Goal: Task Accomplishment & Management: Manage account settings

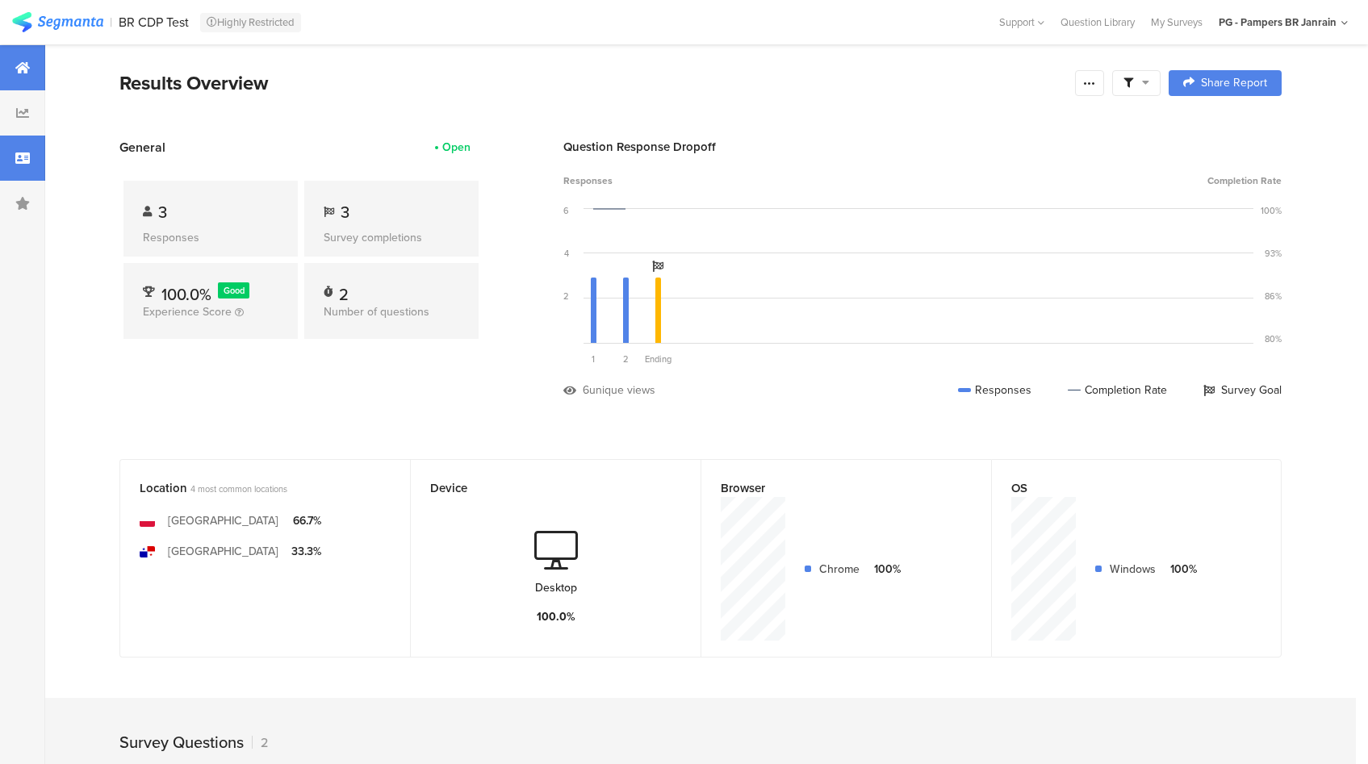
click at [34, 167] on div at bounding box center [22, 158] width 45 height 45
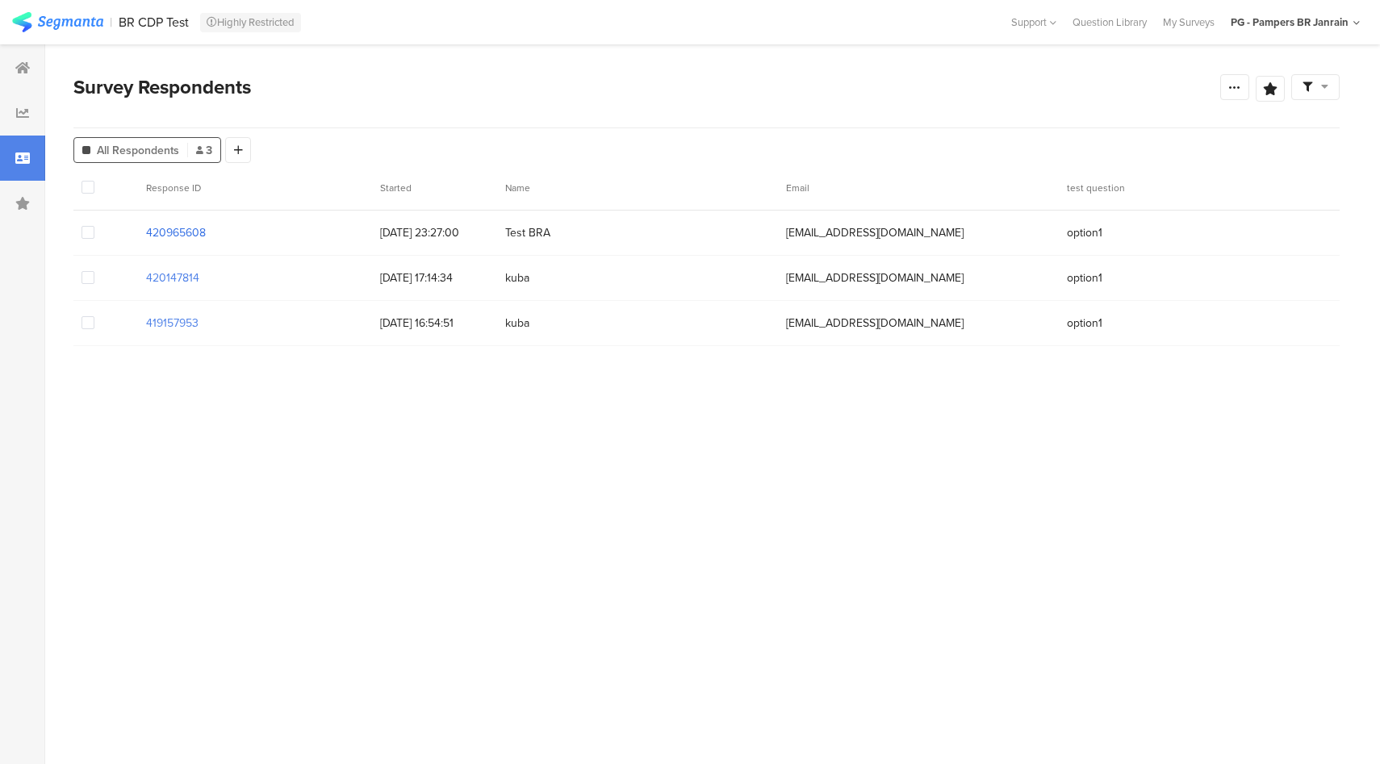
click at [179, 234] on section "420965608" at bounding box center [176, 232] width 60 height 17
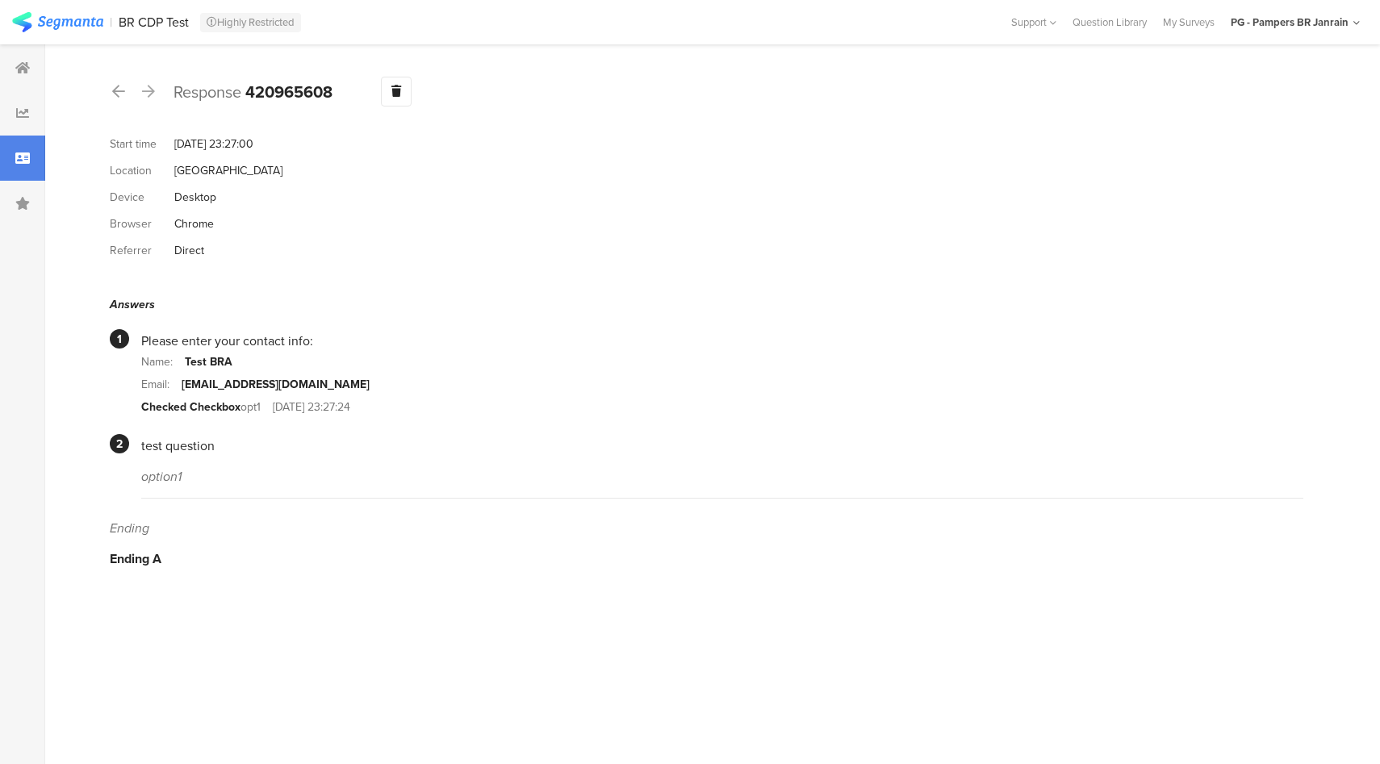
click at [282, 84] on b "420965608" at bounding box center [288, 92] width 87 height 24
copy b "420965608"
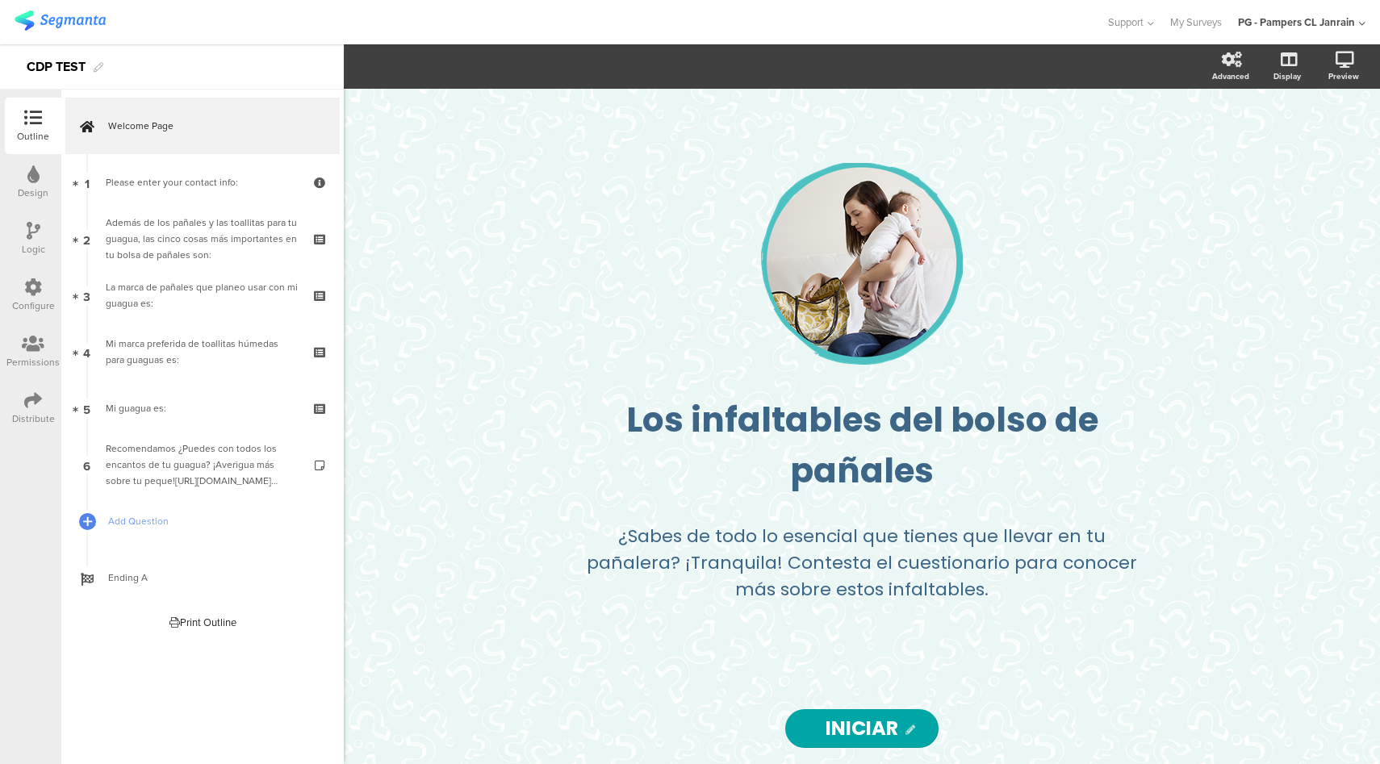
click at [40, 280] on icon at bounding box center [33, 287] width 18 height 18
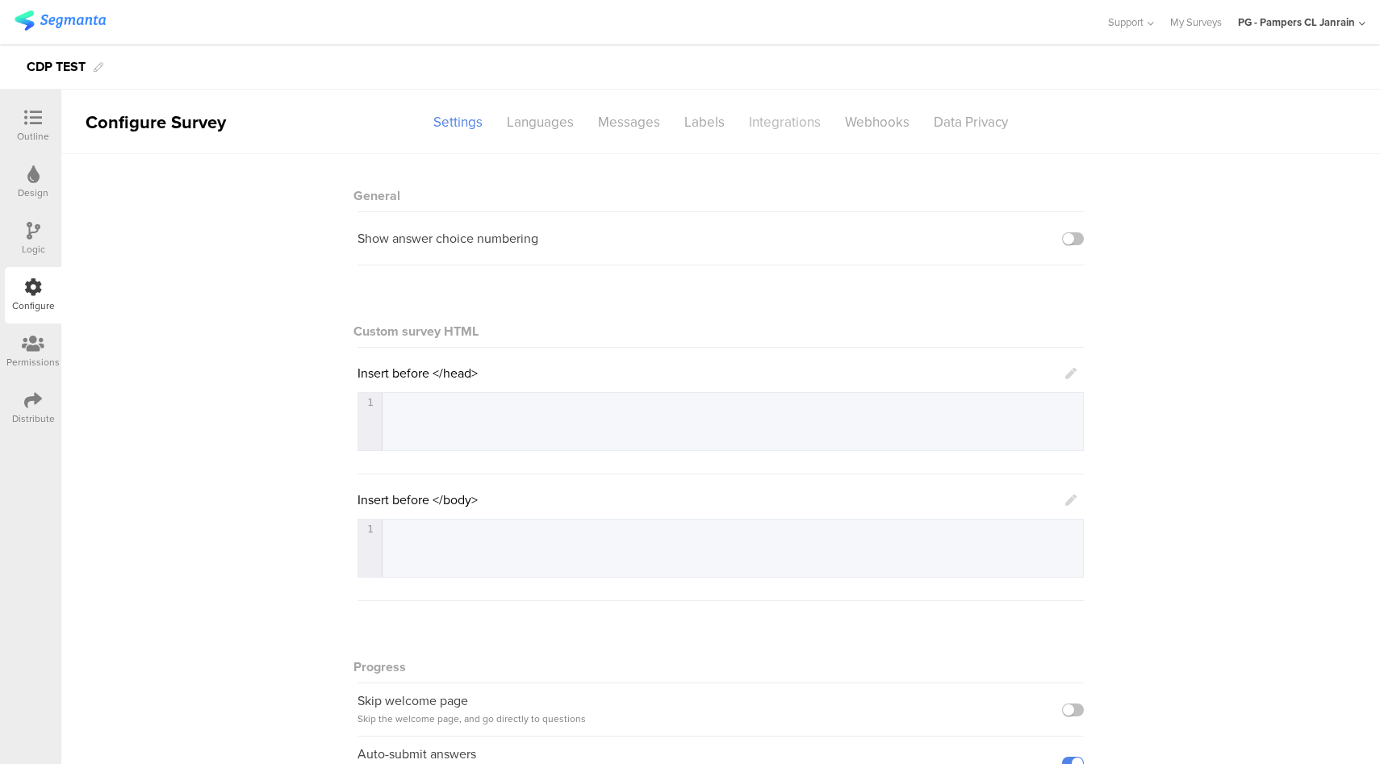
click at [766, 132] on div "Integrations" at bounding box center [785, 122] width 96 height 28
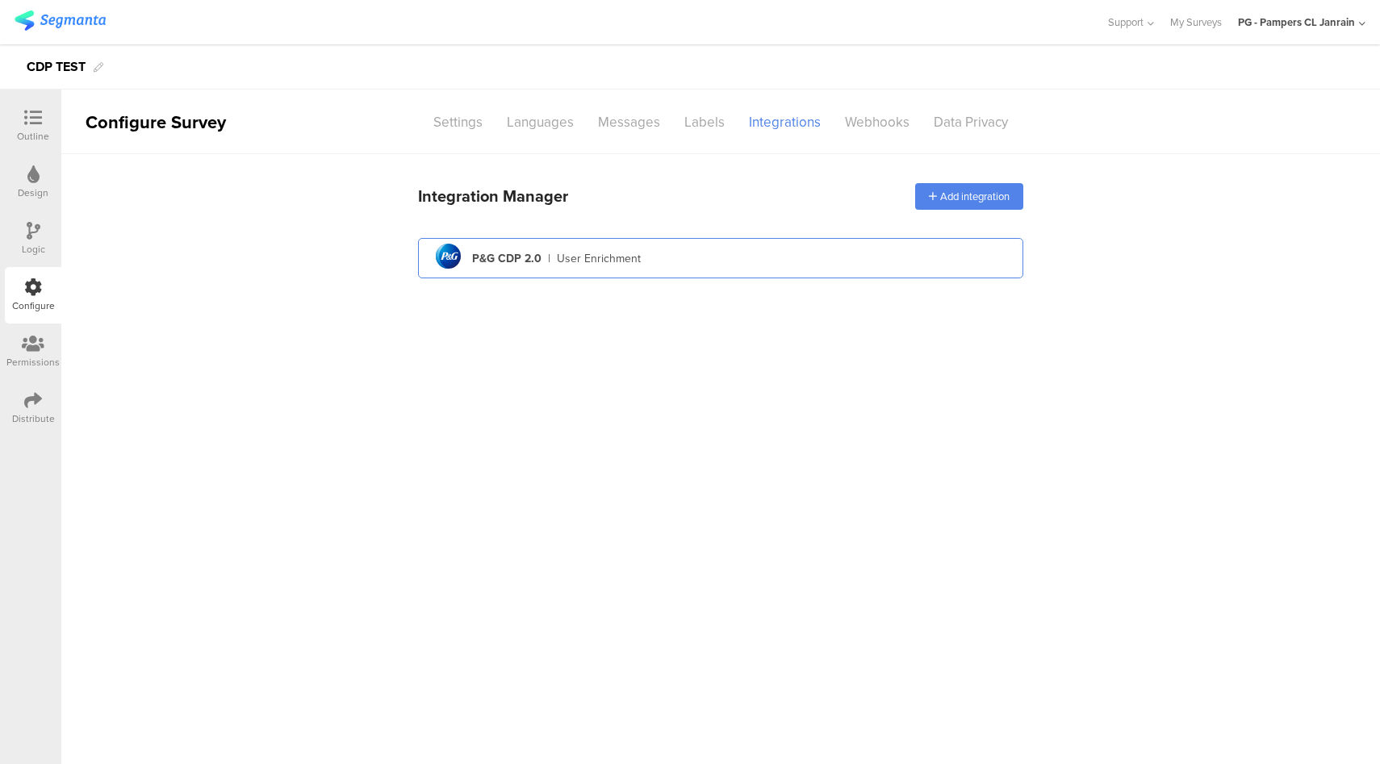
click at [688, 261] on div "pg logo P&G CDP 2.0 | User Enrichment" at bounding box center [720, 259] width 579 height 40
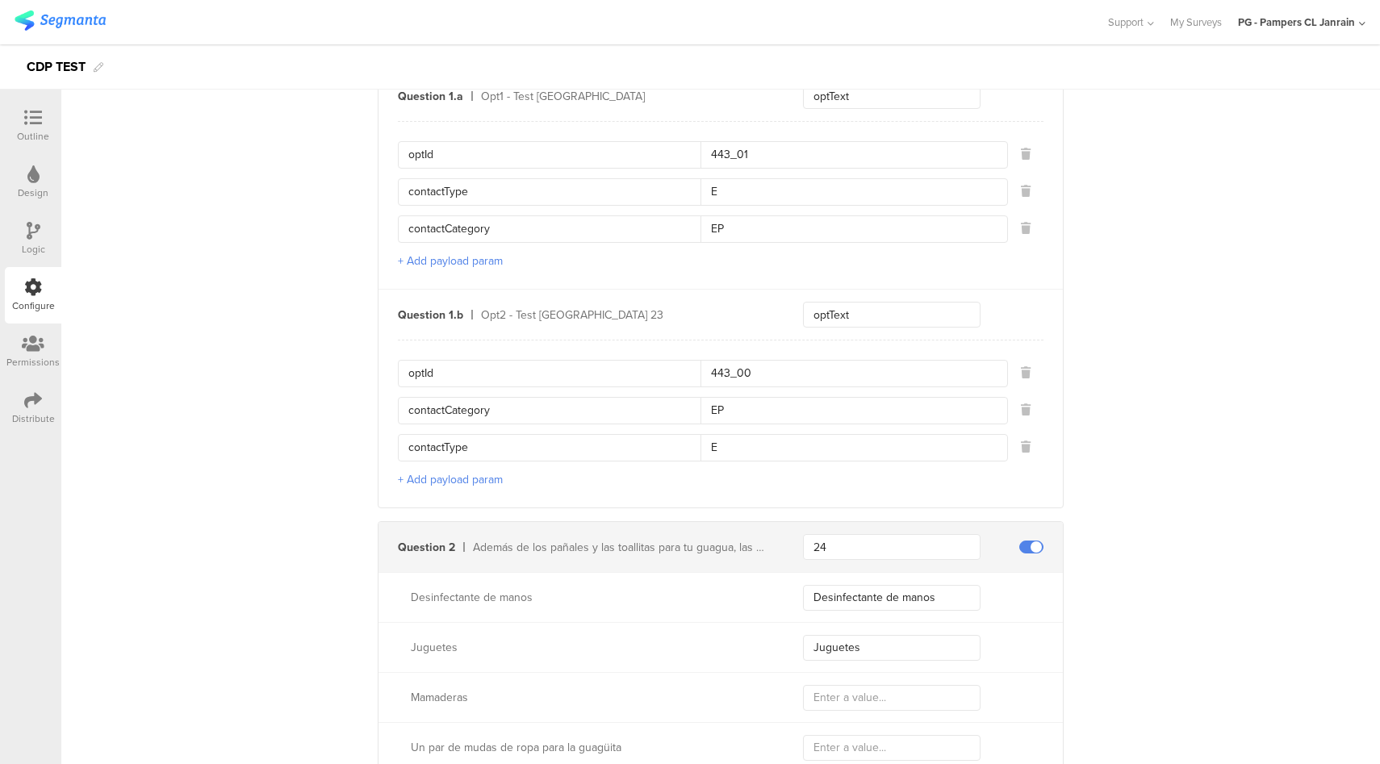
scroll to position [1139, 0]
click at [1333, 39] on div "PG - Pampers CL Janrain" at bounding box center [1301, 22] width 127 height 44
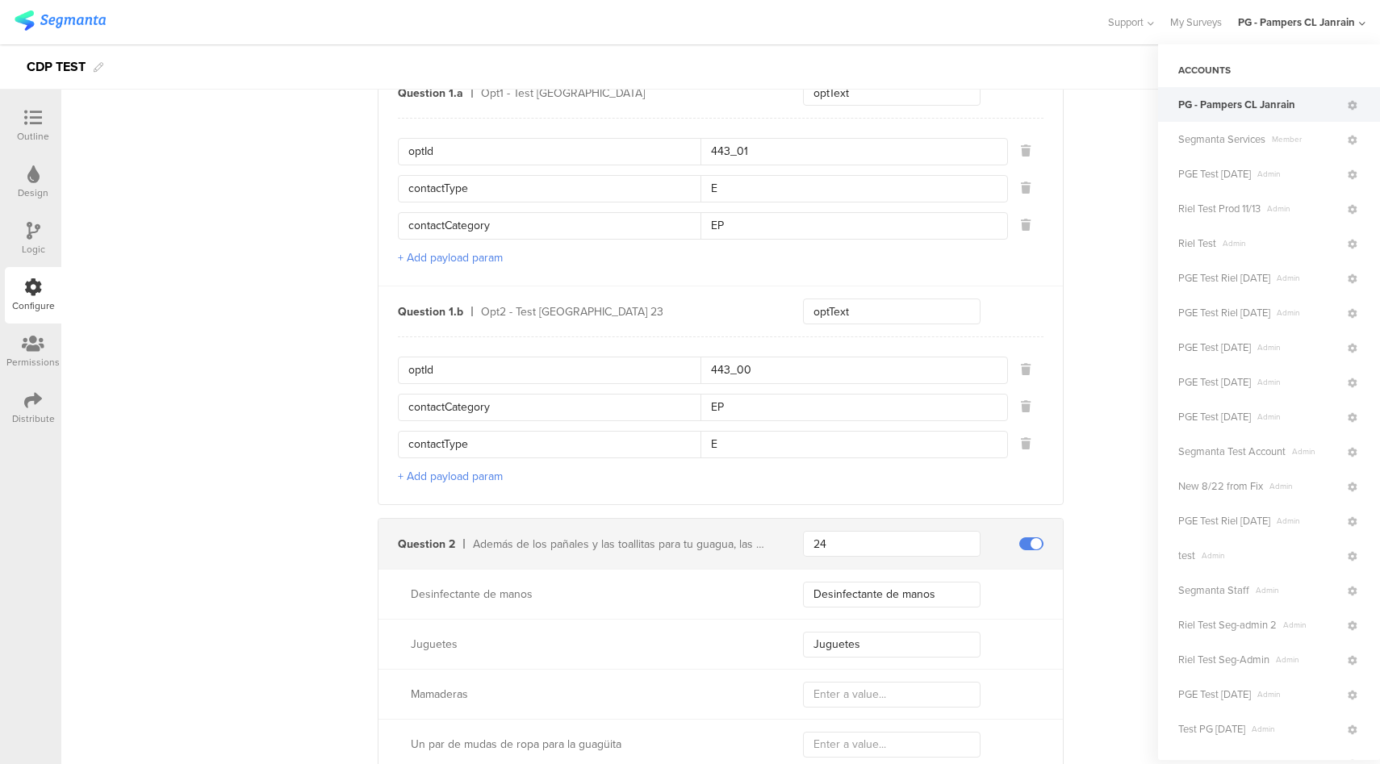
click at [1336, 27] on div "PG - Pampers CL Janrain" at bounding box center [1296, 22] width 117 height 15
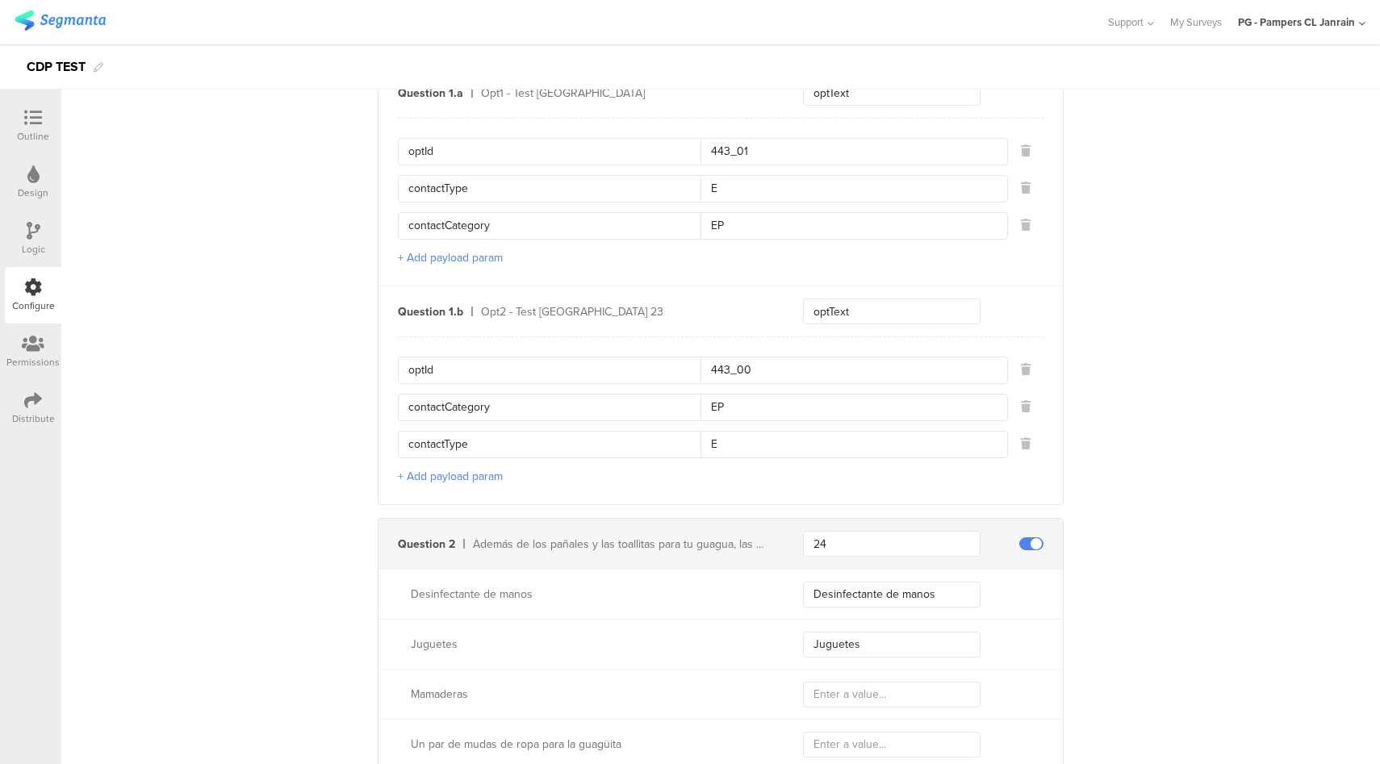
drag, startPoint x: 1342, startPoint y: 5, endPoint x: 1340, endPoint y: 27, distance: 22.6
click at [1342, 7] on div "PG - Pampers CL Janrain" at bounding box center [1301, 22] width 127 height 44
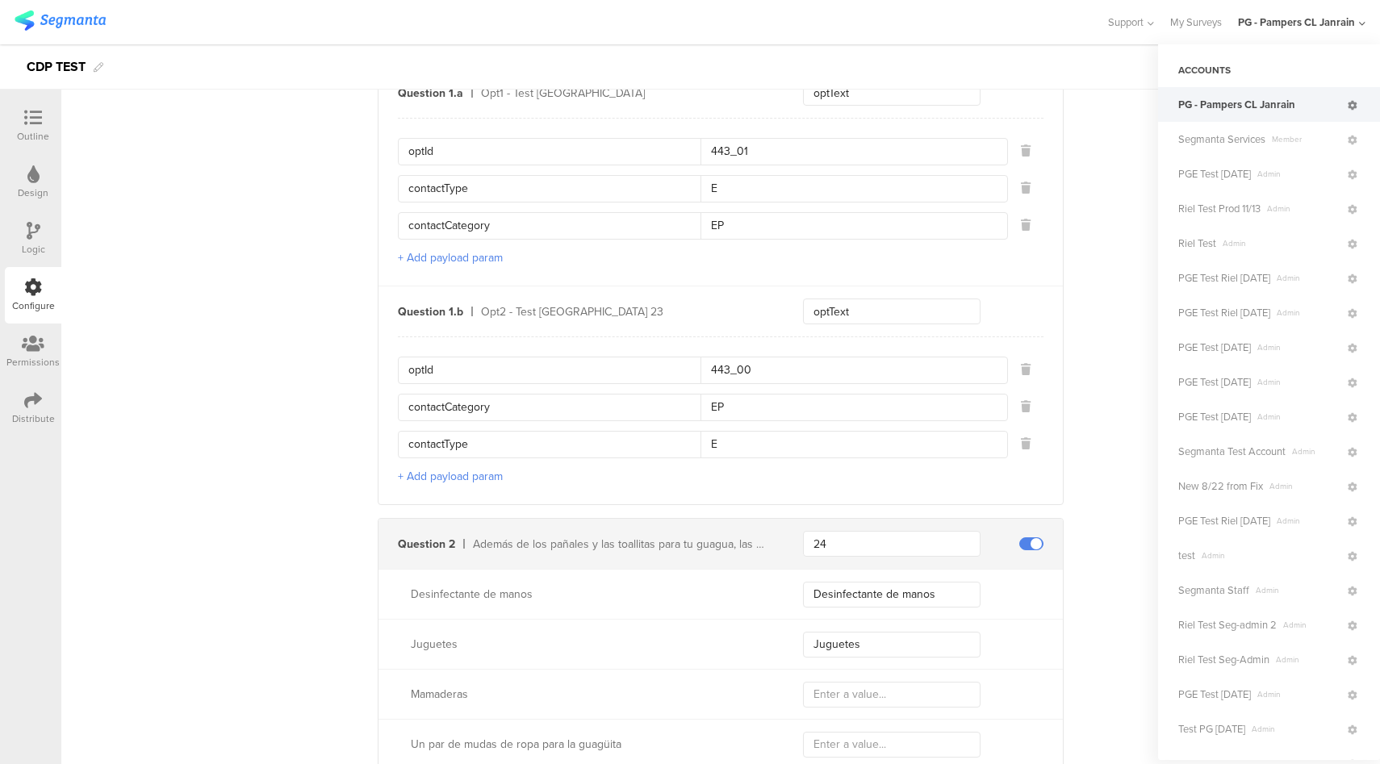
click at [1347, 102] on icon at bounding box center [1352, 106] width 10 height 10
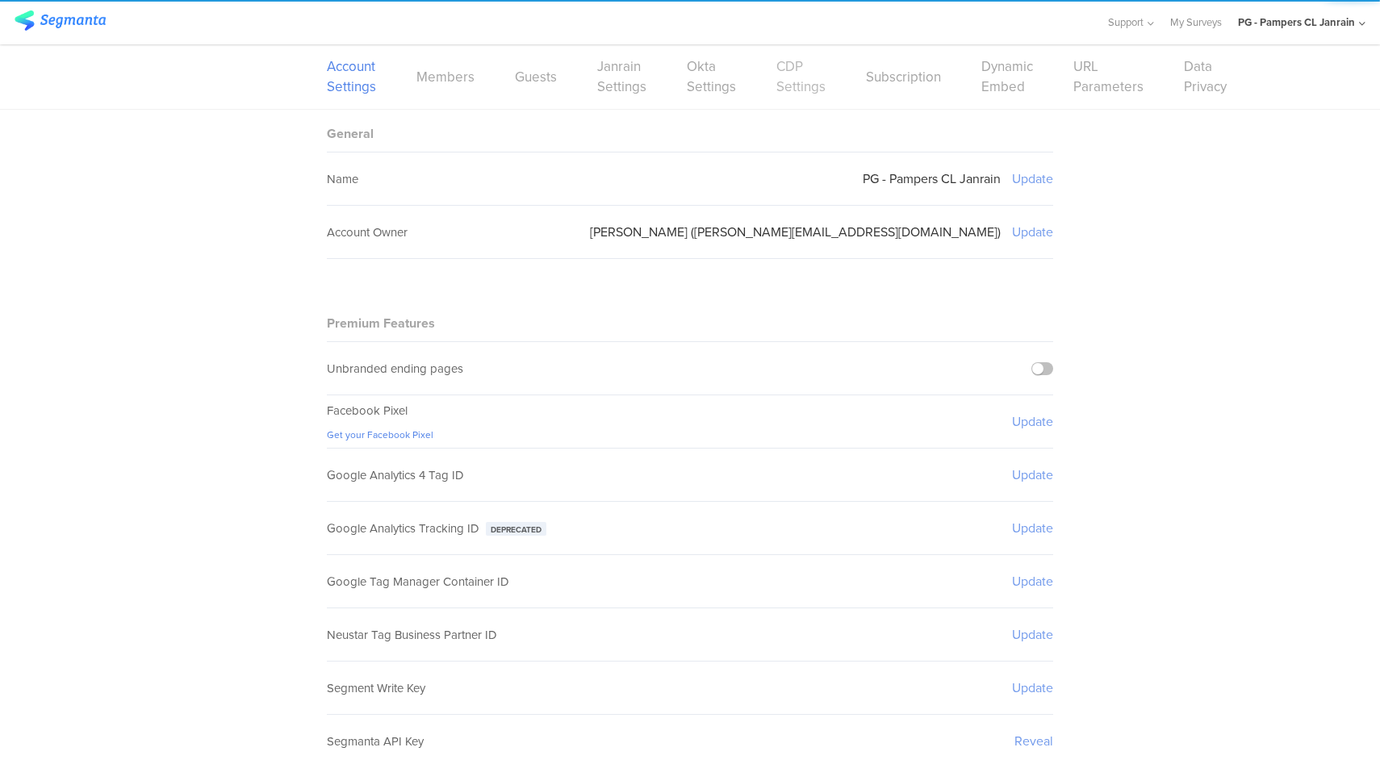
click at [798, 84] on link "CDP Settings" at bounding box center [800, 76] width 49 height 40
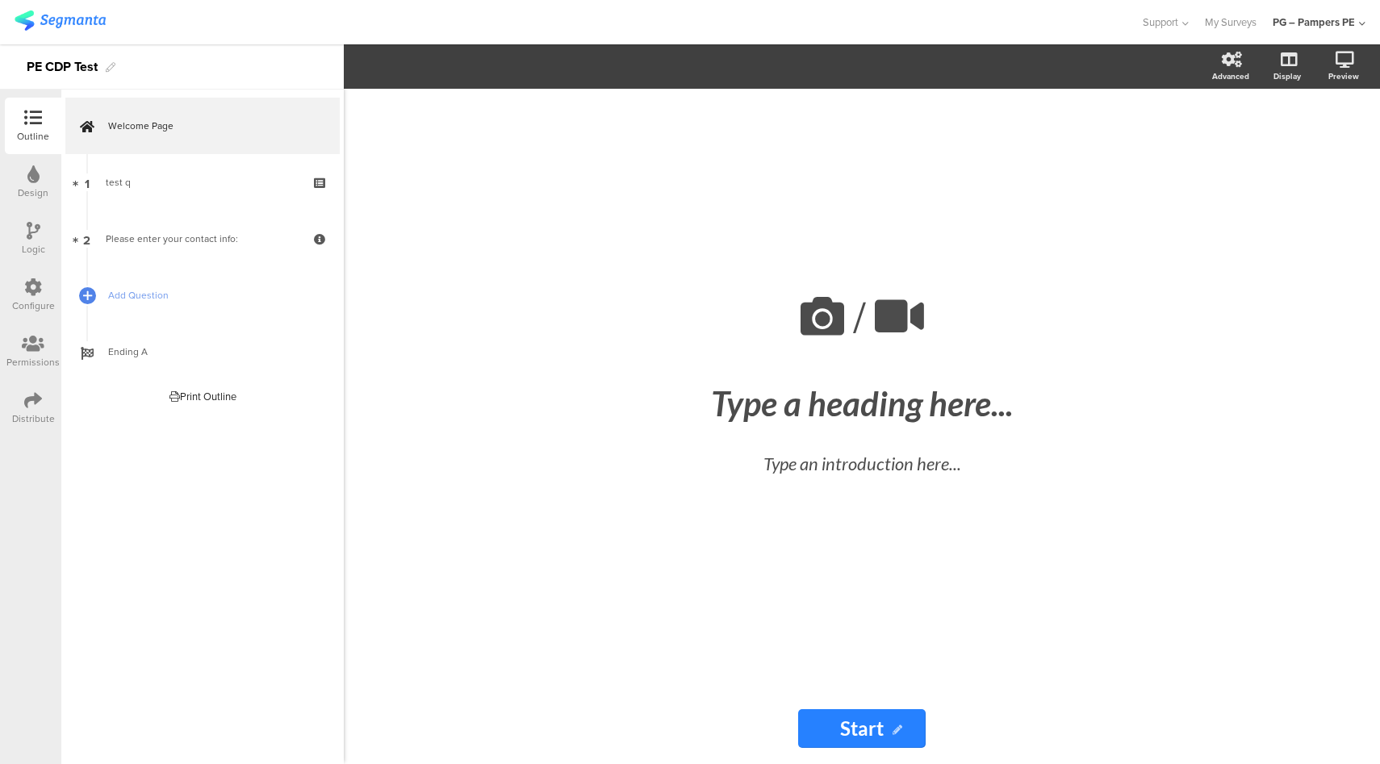
click at [27, 285] on icon at bounding box center [33, 287] width 18 height 18
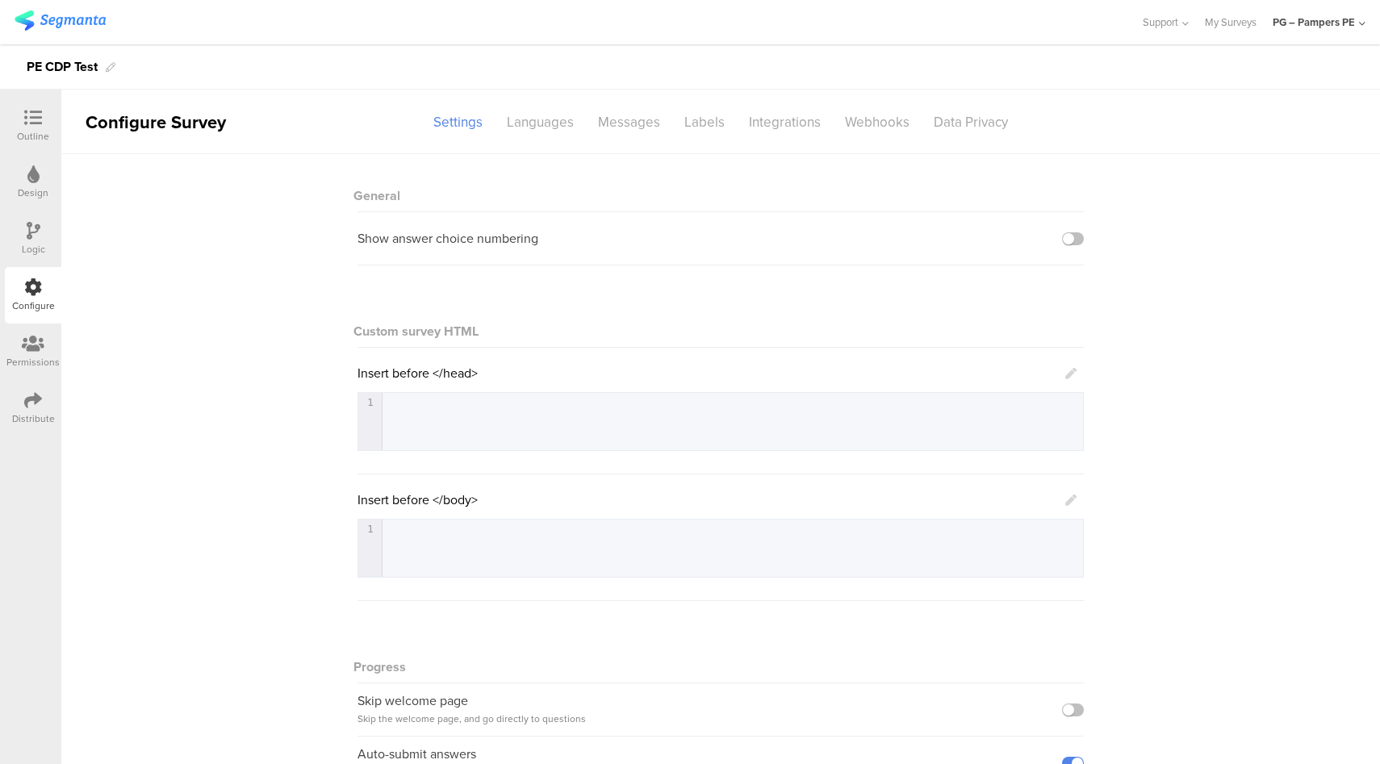
click at [49, 411] on div "Distribute" at bounding box center [33, 418] width 43 height 15
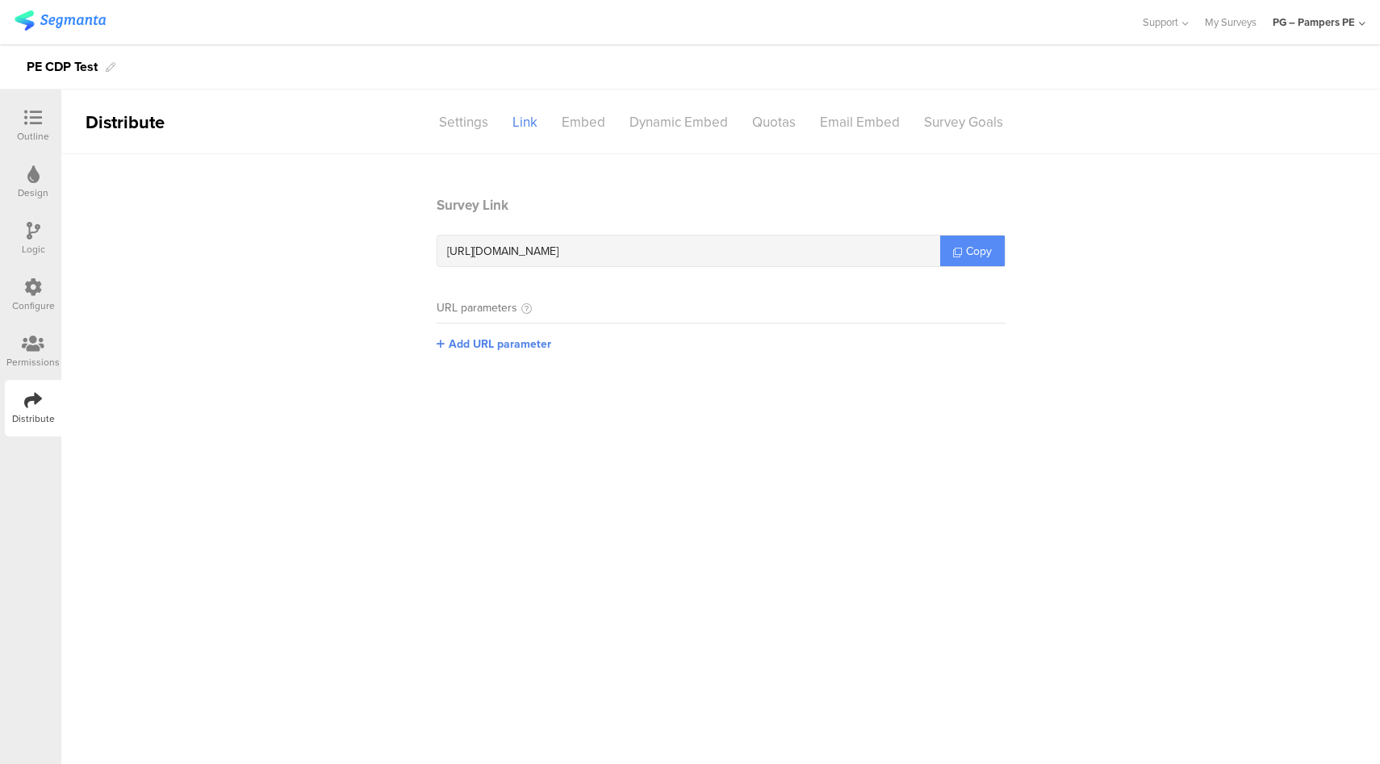
click at [980, 254] on span "Copy" at bounding box center [979, 251] width 26 height 17
click at [19, 303] on div "Configure" at bounding box center [33, 306] width 43 height 15
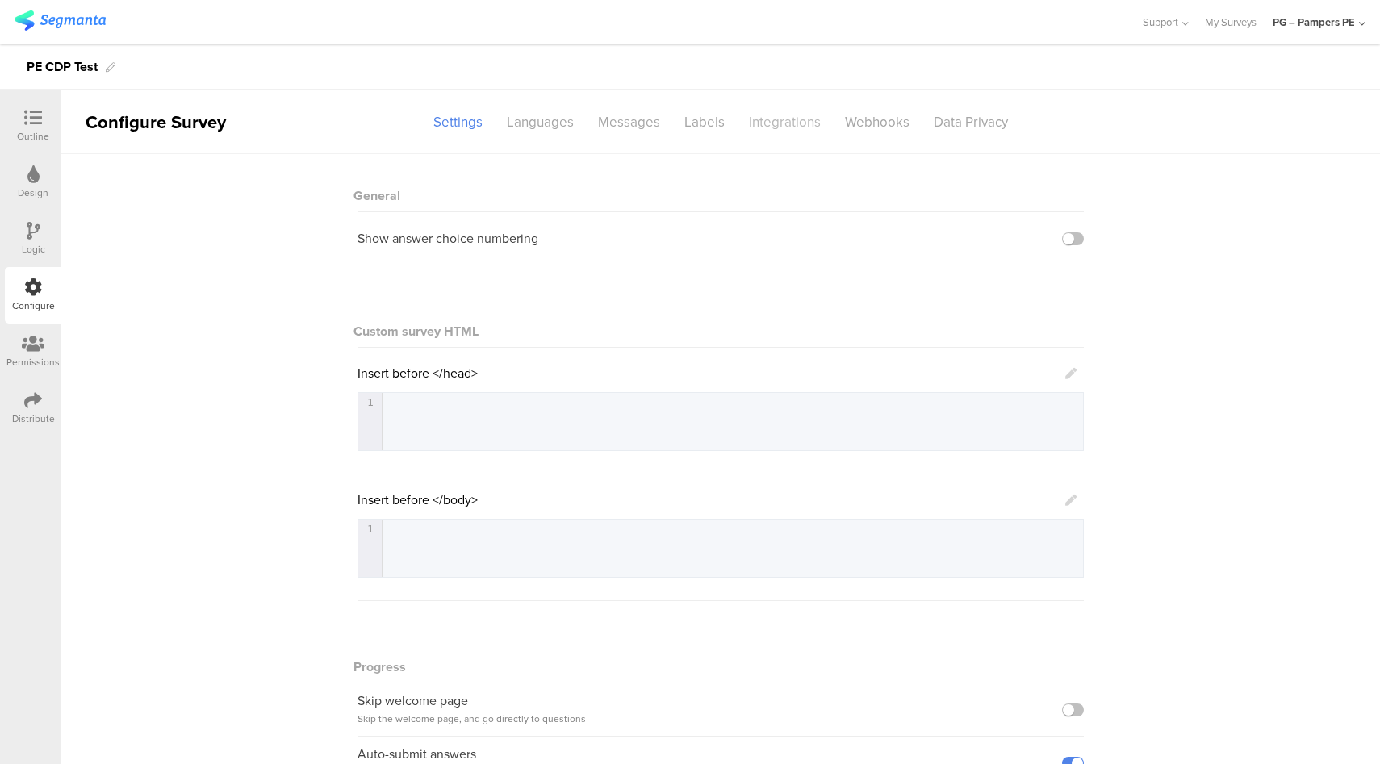
click at [787, 129] on div "Integrations" at bounding box center [785, 122] width 96 height 28
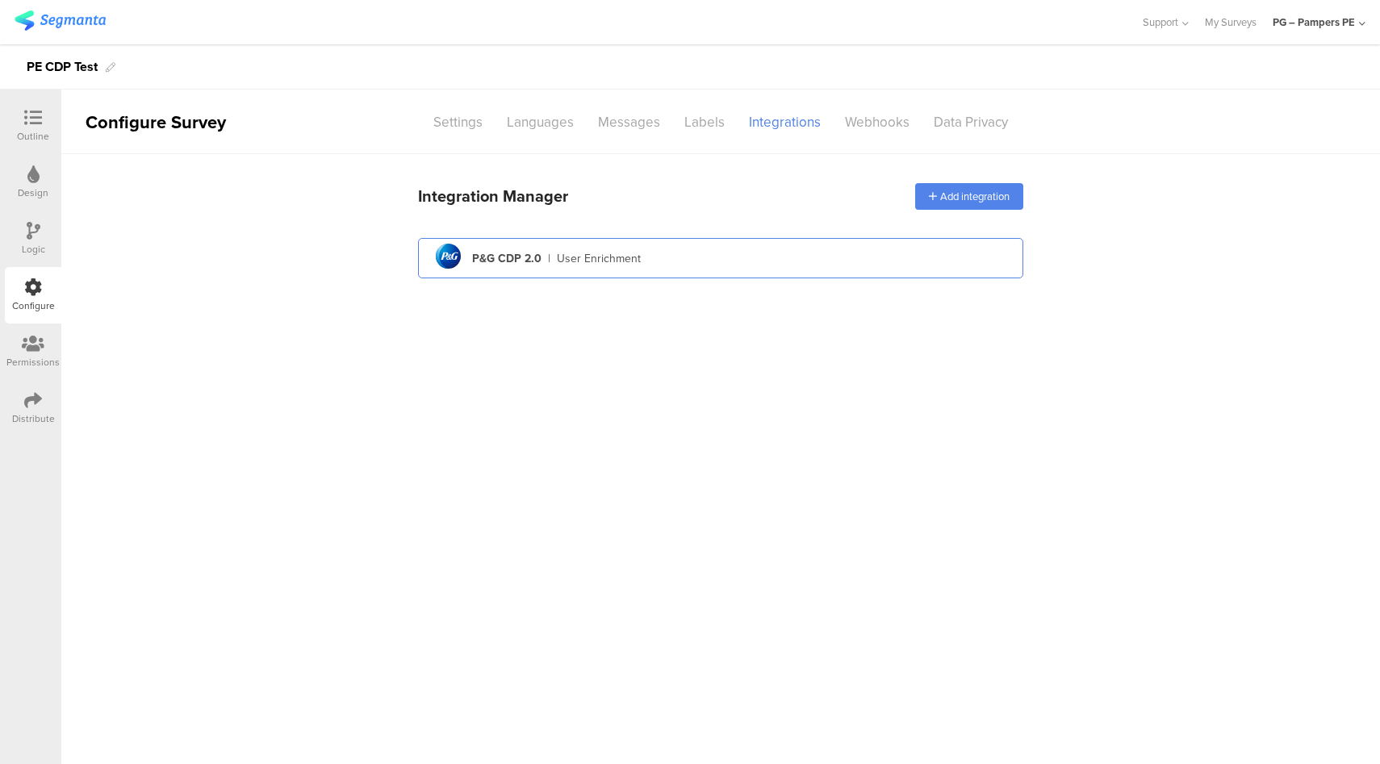
click at [733, 269] on div "pg logo P&G CDP 2.0 | User Enrichment" at bounding box center [720, 259] width 579 height 40
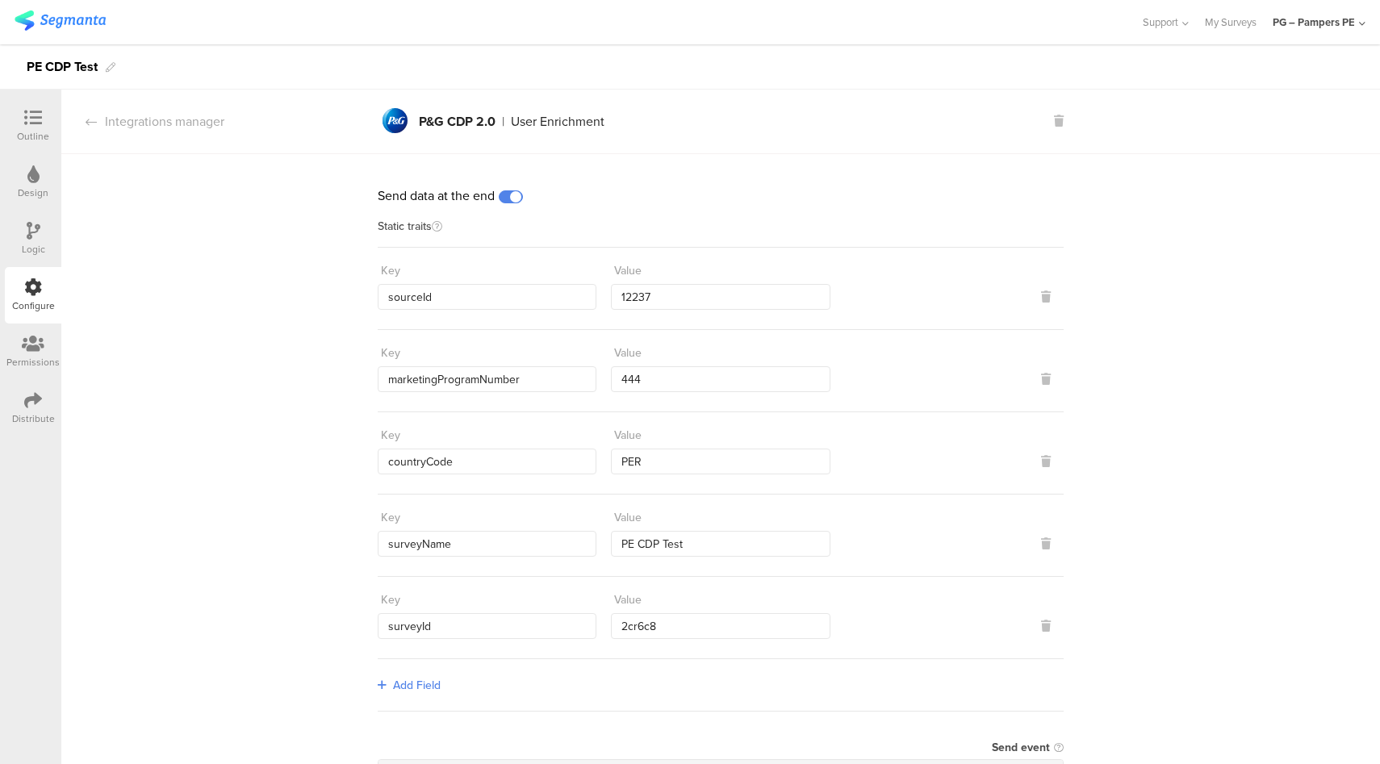
scroll to position [25, 0]
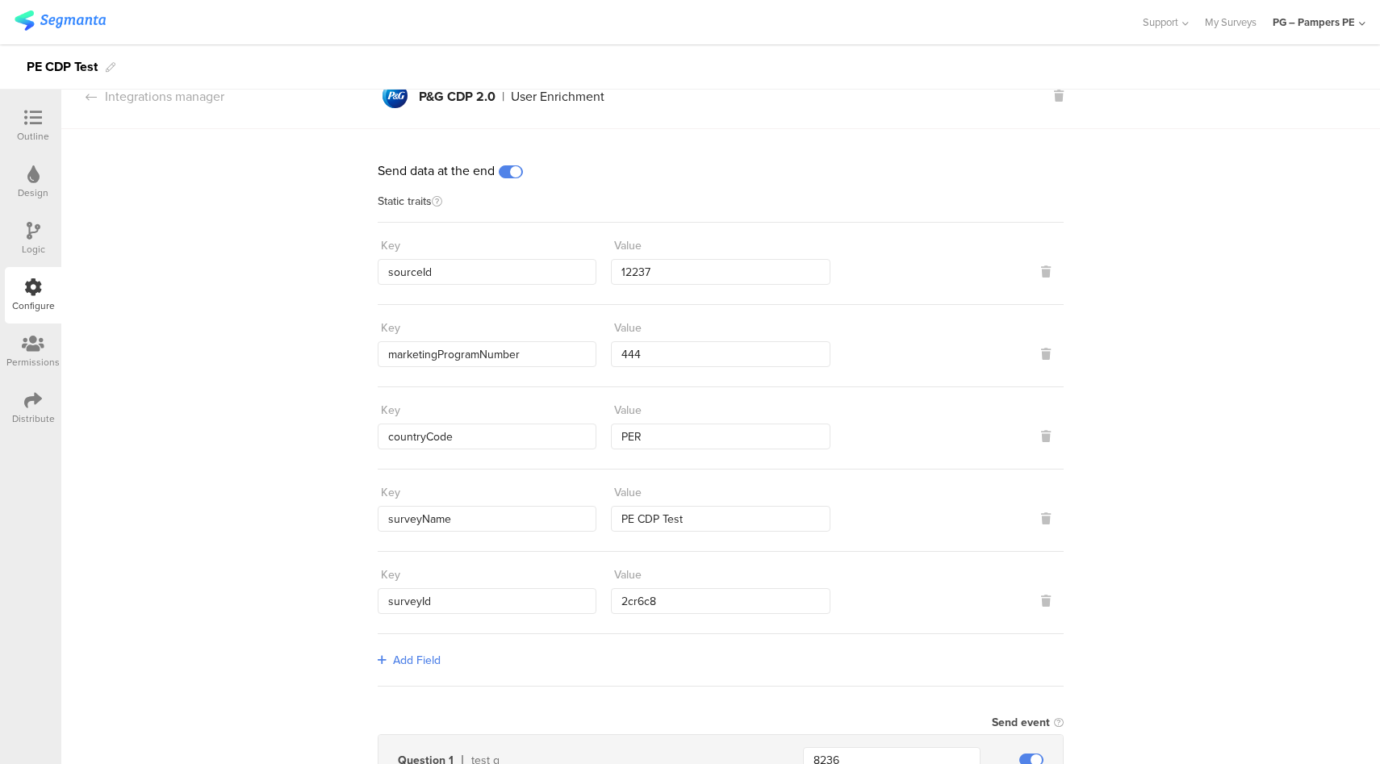
click at [1348, 23] on div "PG – Pampers PE" at bounding box center [1313, 22] width 82 height 15
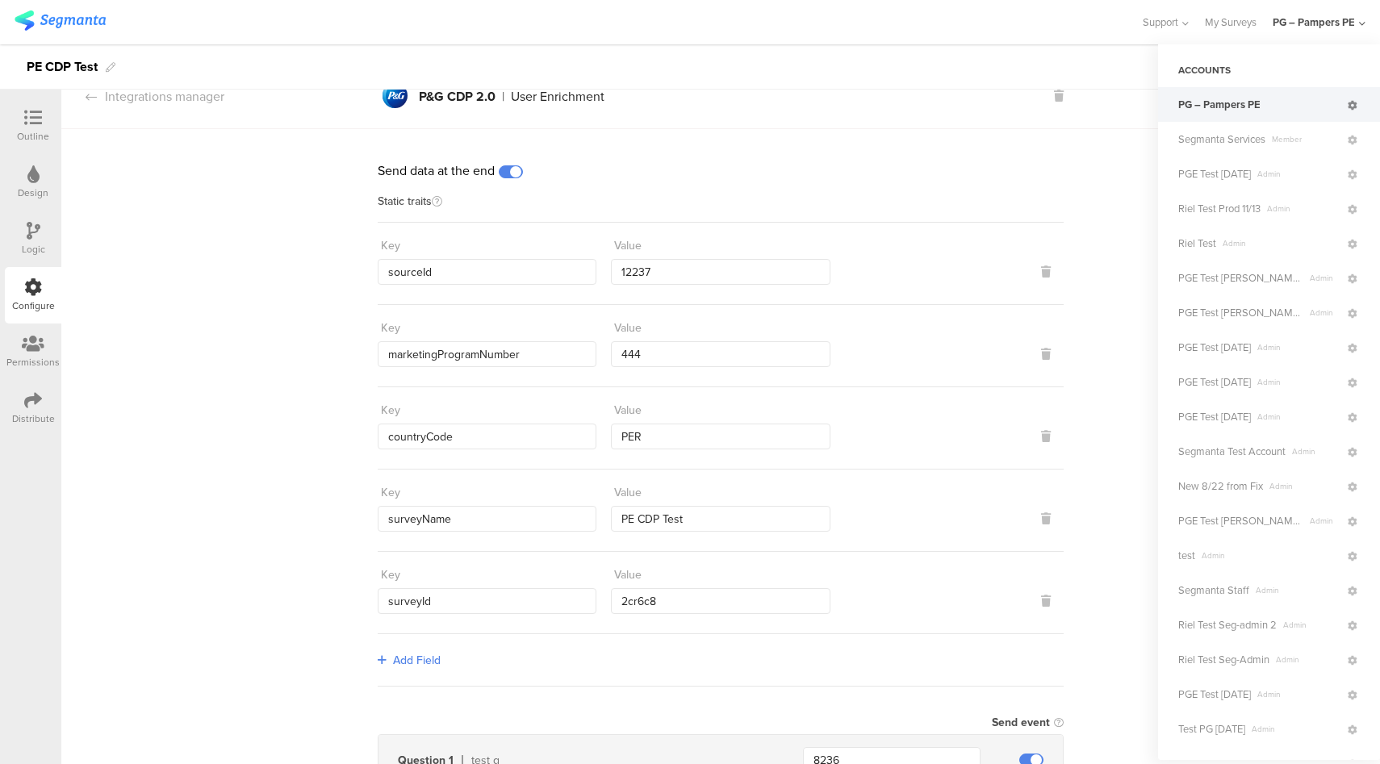
click at [1347, 108] on icon at bounding box center [1352, 106] width 10 height 10
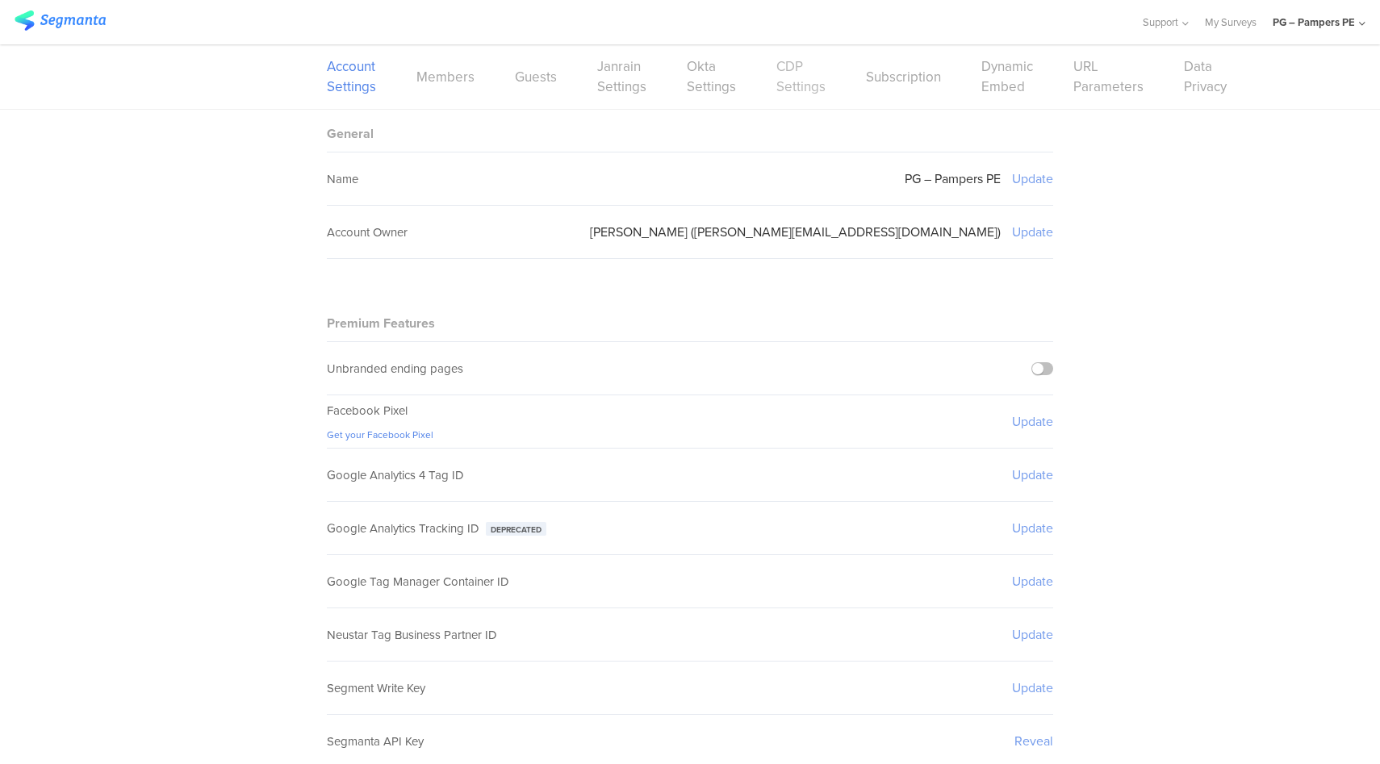
click at [797, 86] on link "CDP Settings" at bounding box center [800, 76] width 49 height 40
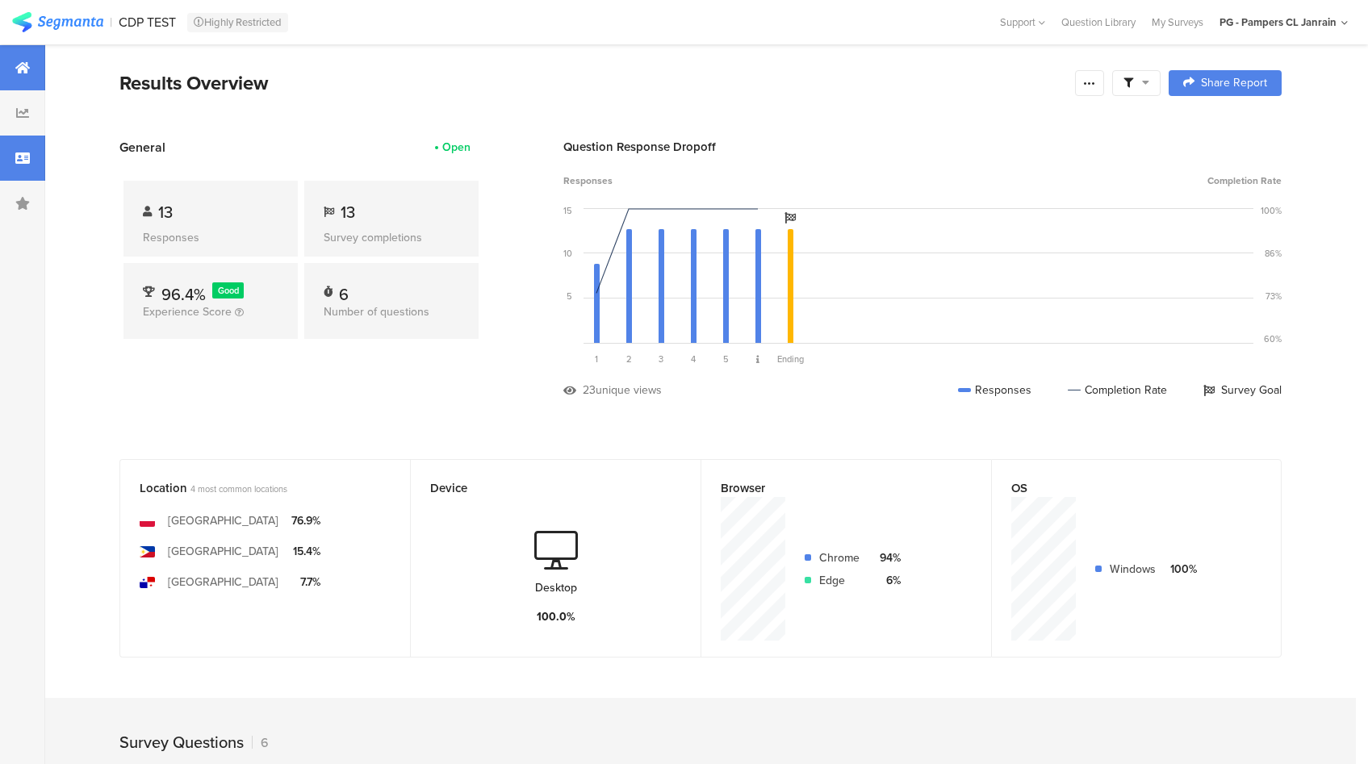
click at [31, 165] on div at bounding box center [22, 158] width 45 height 45
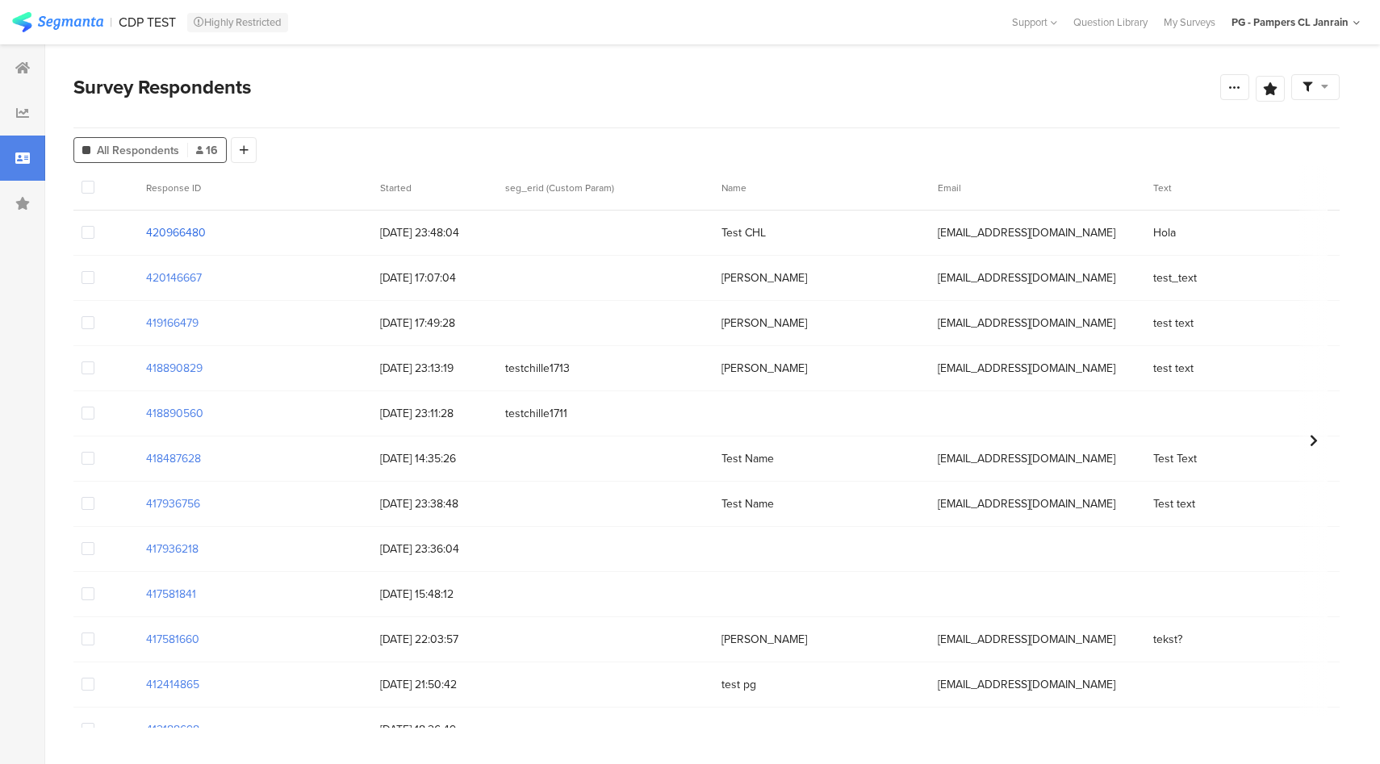
click at [190, 236] on section "420966480" at bounding box center [176, 232] width 60 height 17
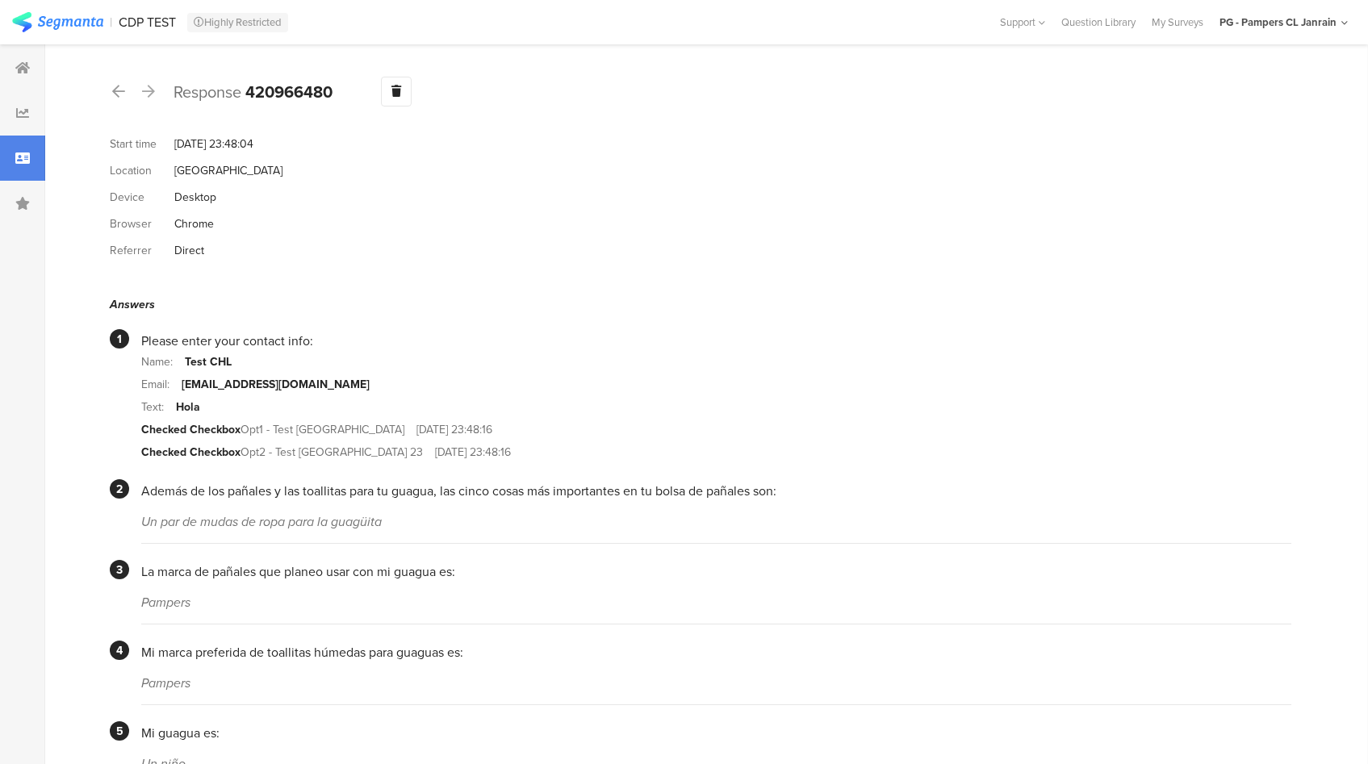
drag, startPoint x: 341, startPoint y: 90, endPoint x: 251, endPoint y: 87, distance: 90.4
click at [251, 87] on div "Response 420966480 Warning Delete Cancel" at bounding box center [700, 92] width 1181 height 30
copy b "420966480"
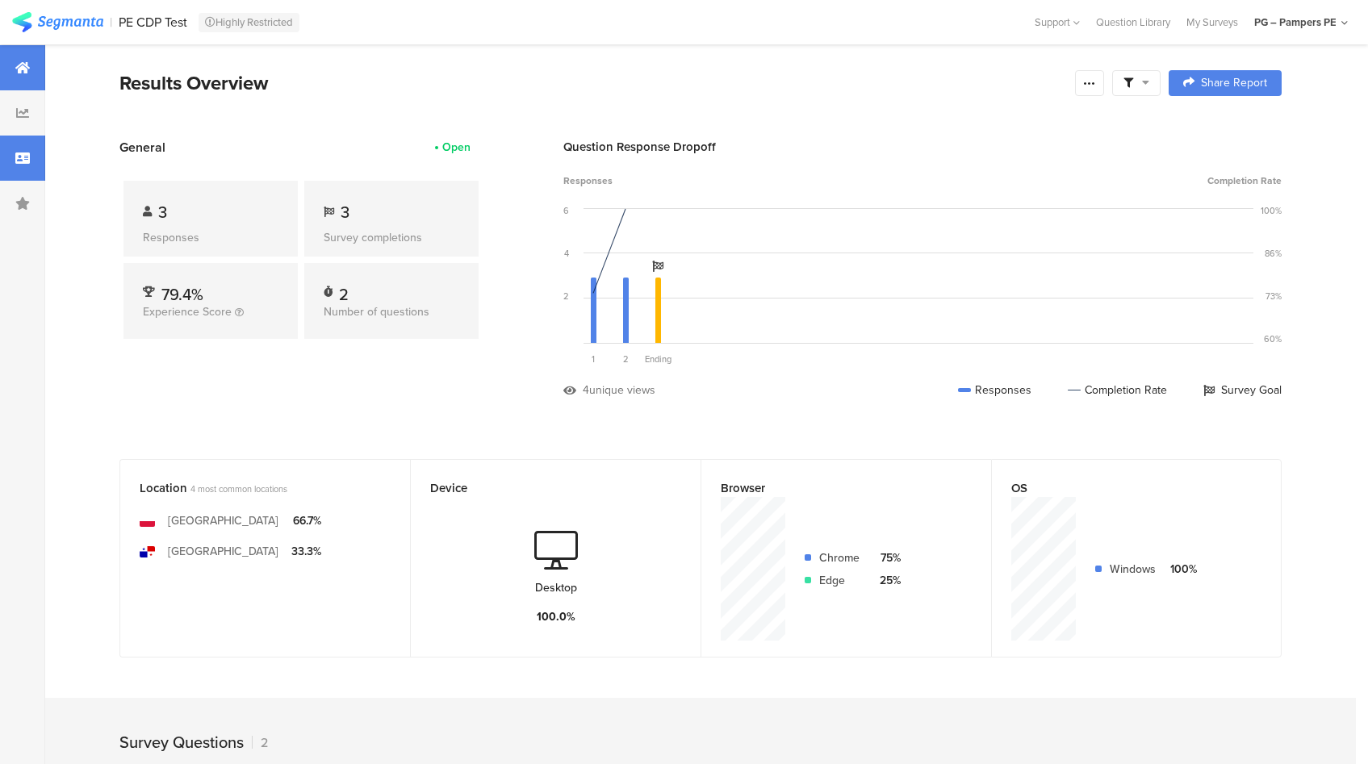
click at [8, 157] on div at bounding box center [22, 158] width 45 height 45
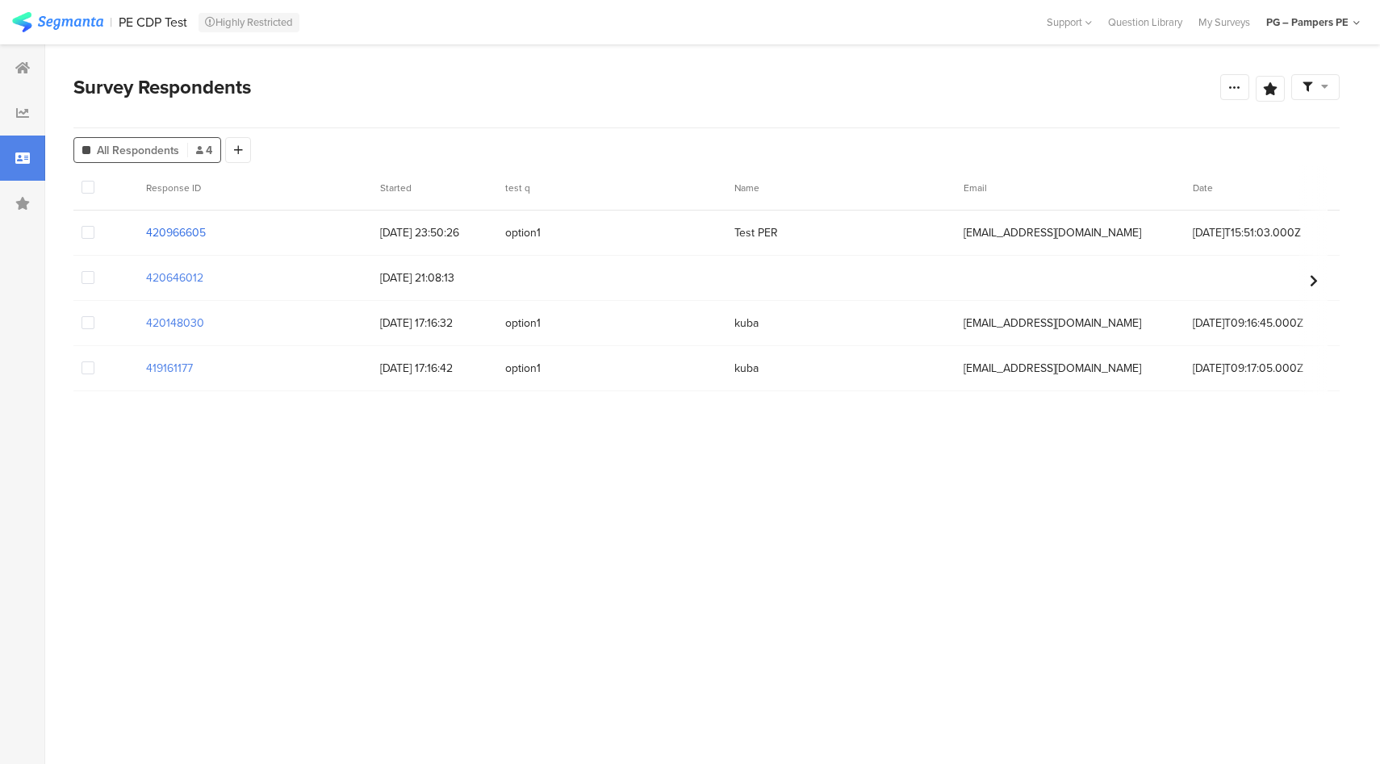
click at [186, 231] on section "420966605" at bounding box center [176, 232] width 60 height 17
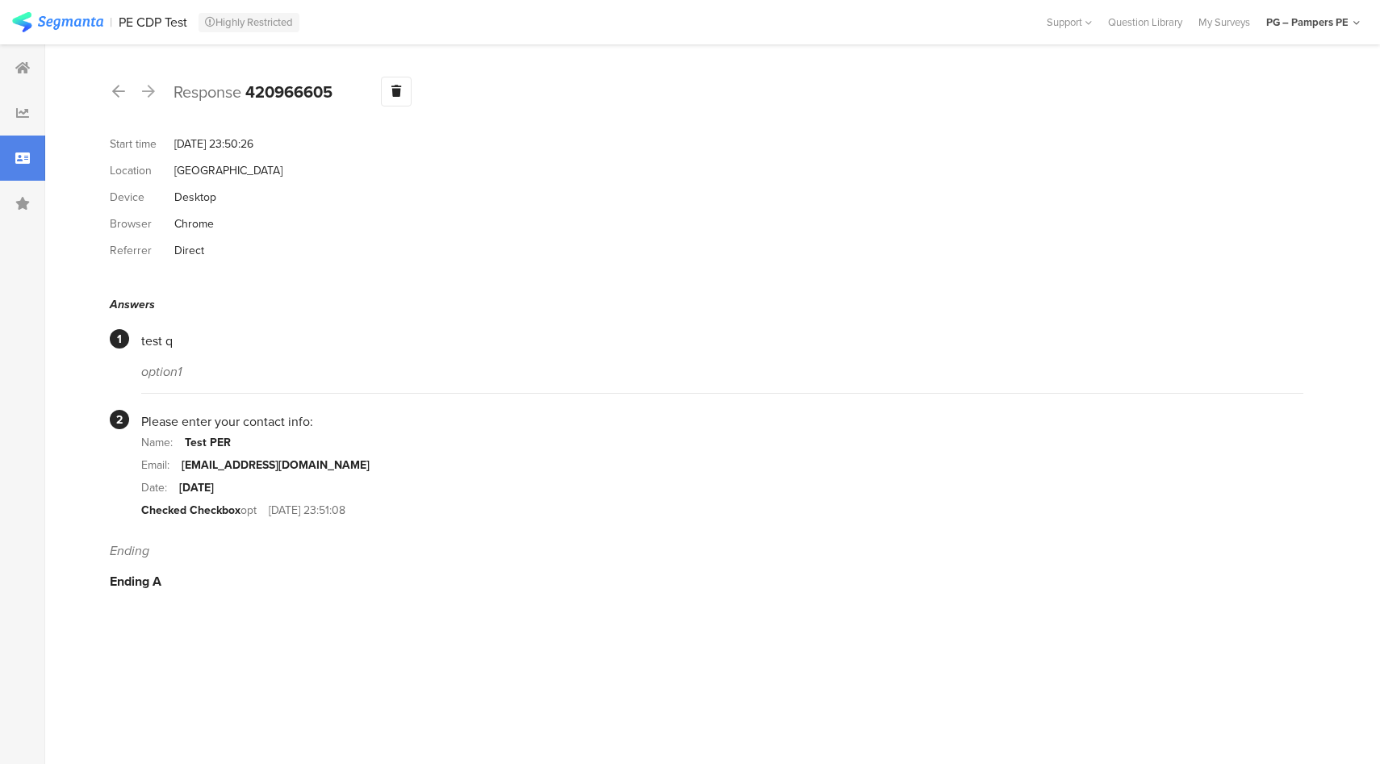
click at [294, 88] on b "420966605" at bounding box center [288, 92] width 87 height 24
copy b "420966605"
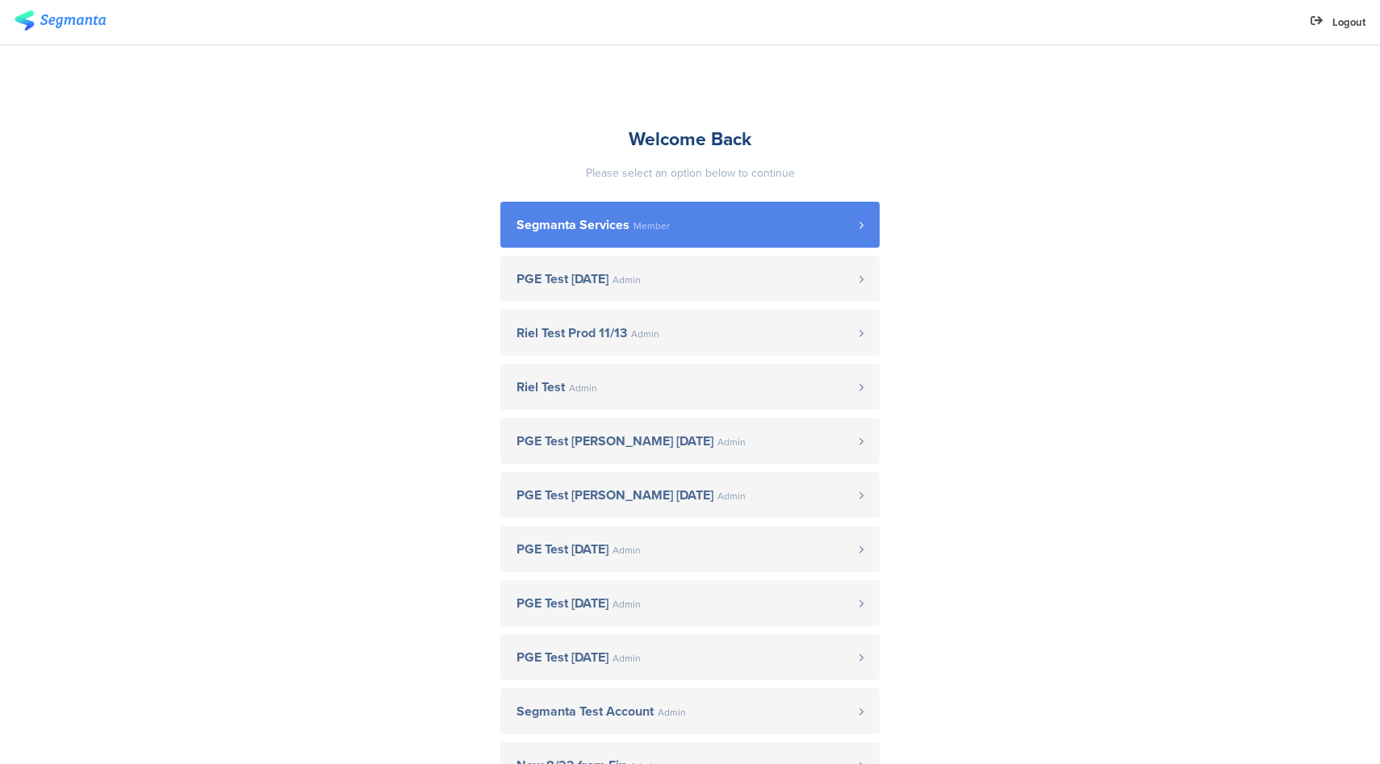
click at [713, 219] on span "Segmanta Services Member" at bounding box center [687, 225] width 343 height 13
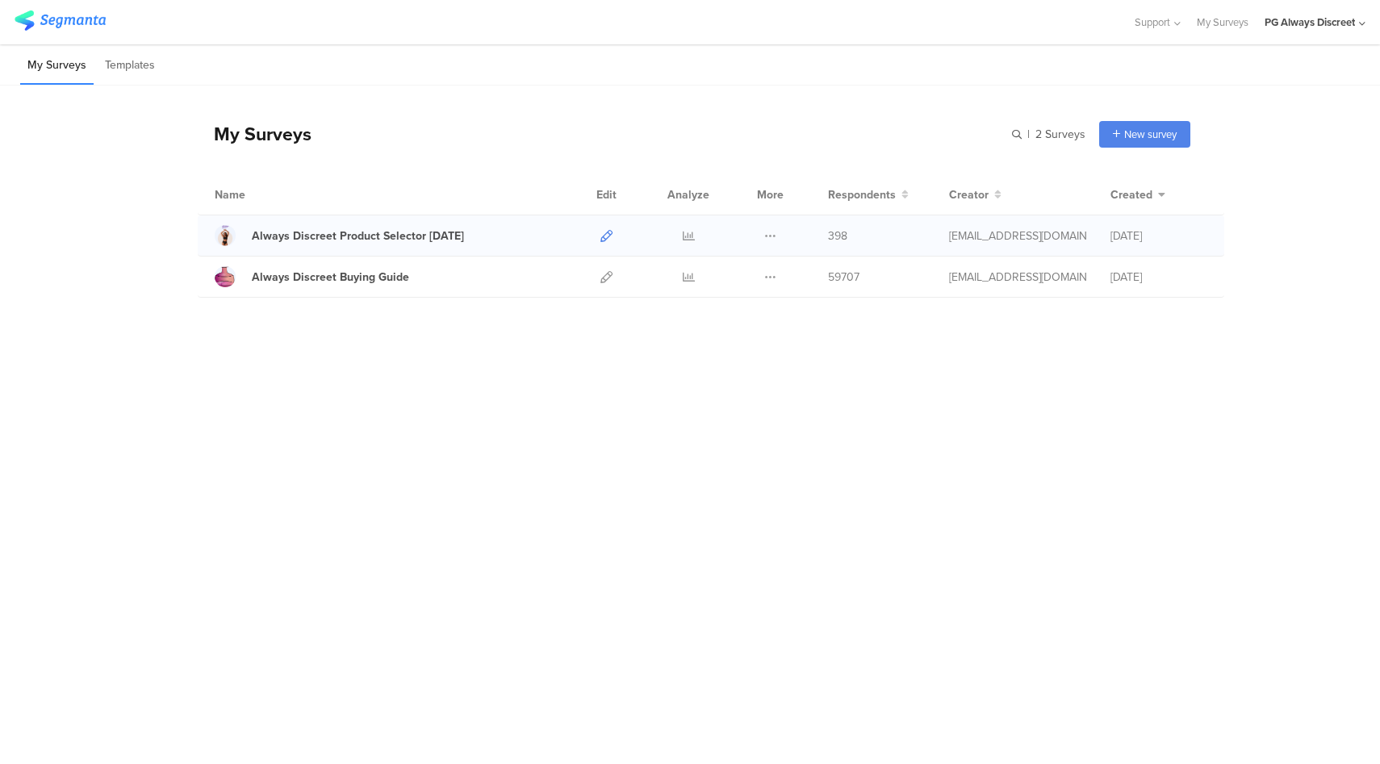
click at [603, 239] on icon at bounding box center [606, 236] width 12 height 12
click at [602, 278] on icon at bounding box center [606, 277] width 12 height 12
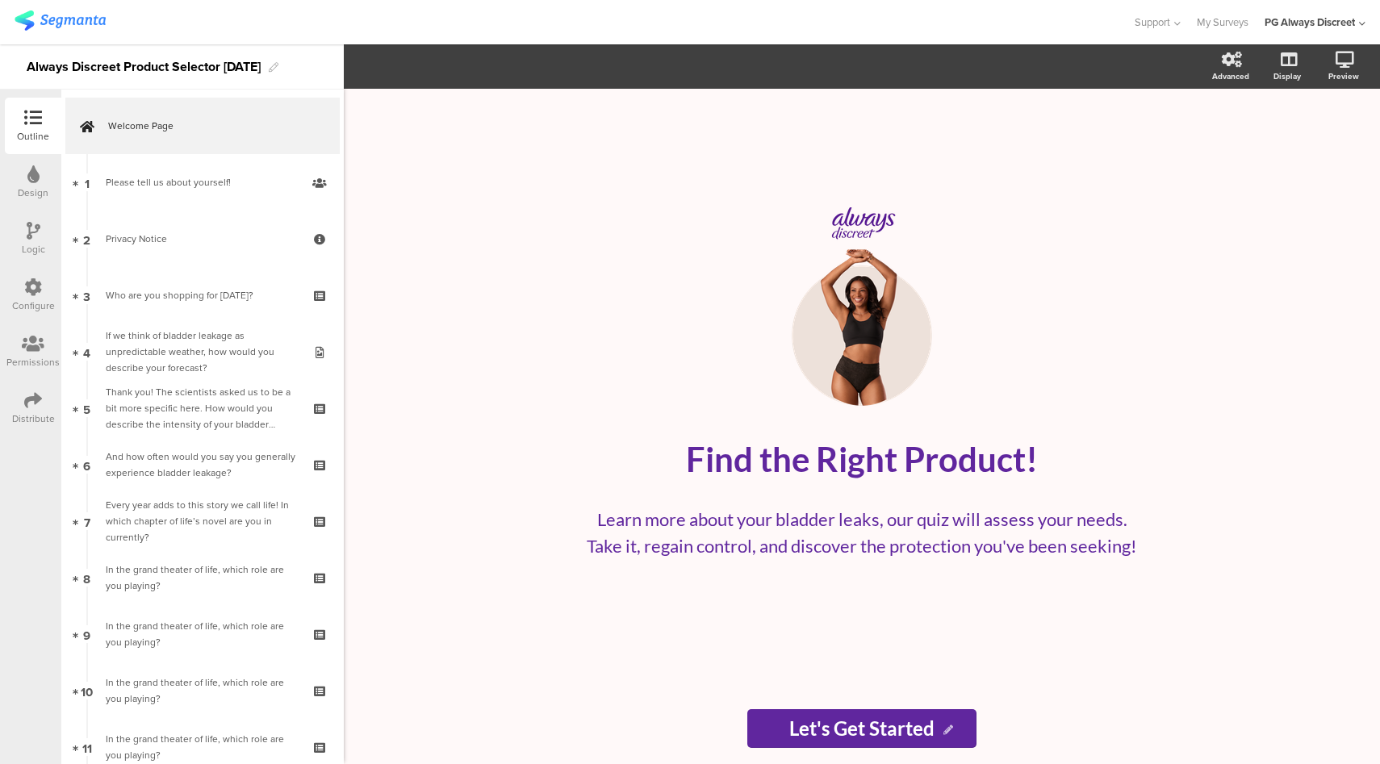
click at [37, 297] on div at bounding box center [33, 288] width 18 height 20
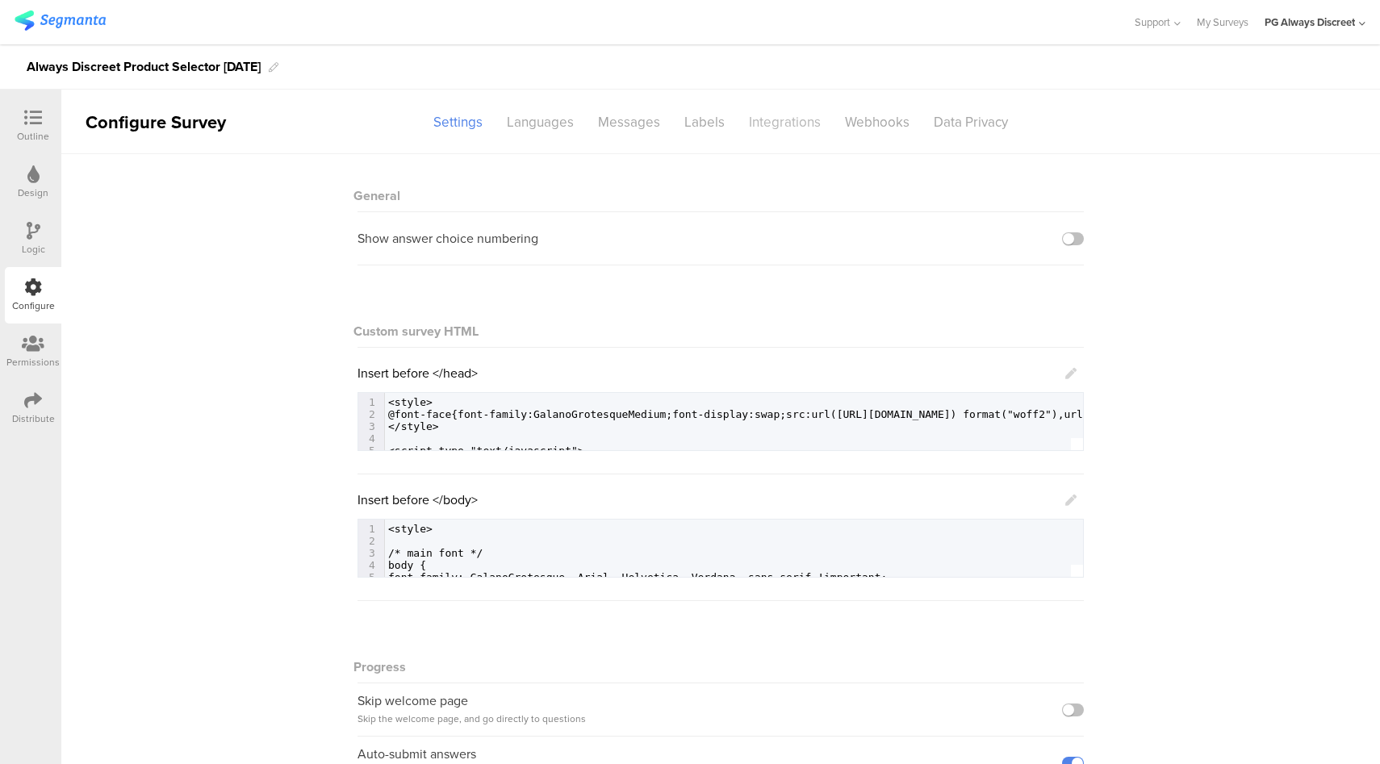
click at [778, 128] on div "Integrations" at bounding box center [785, 122] width 96 height 28
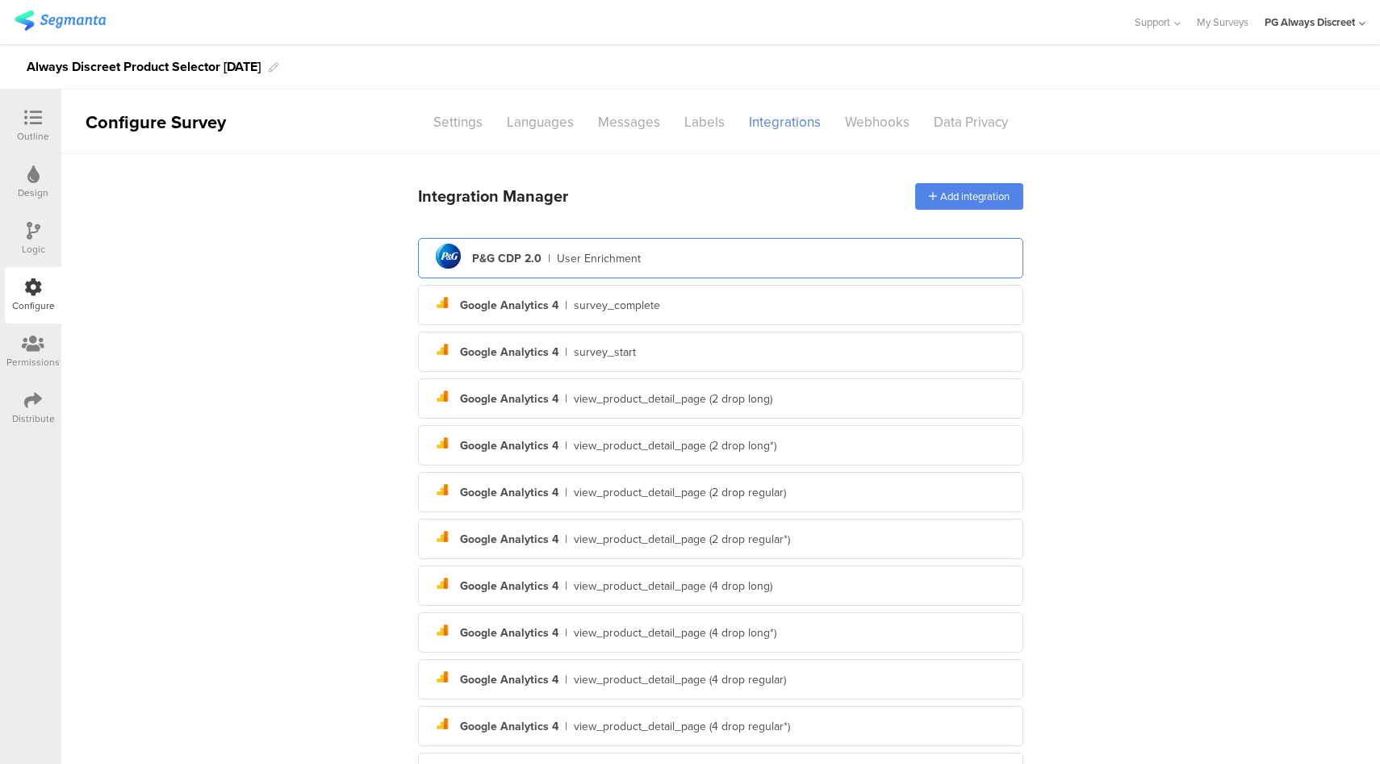
click at [725, 256] on div "pg logo P&G CDP 2.0 | User Enrichment" at bounding box center [720, 259] width 579 height 40
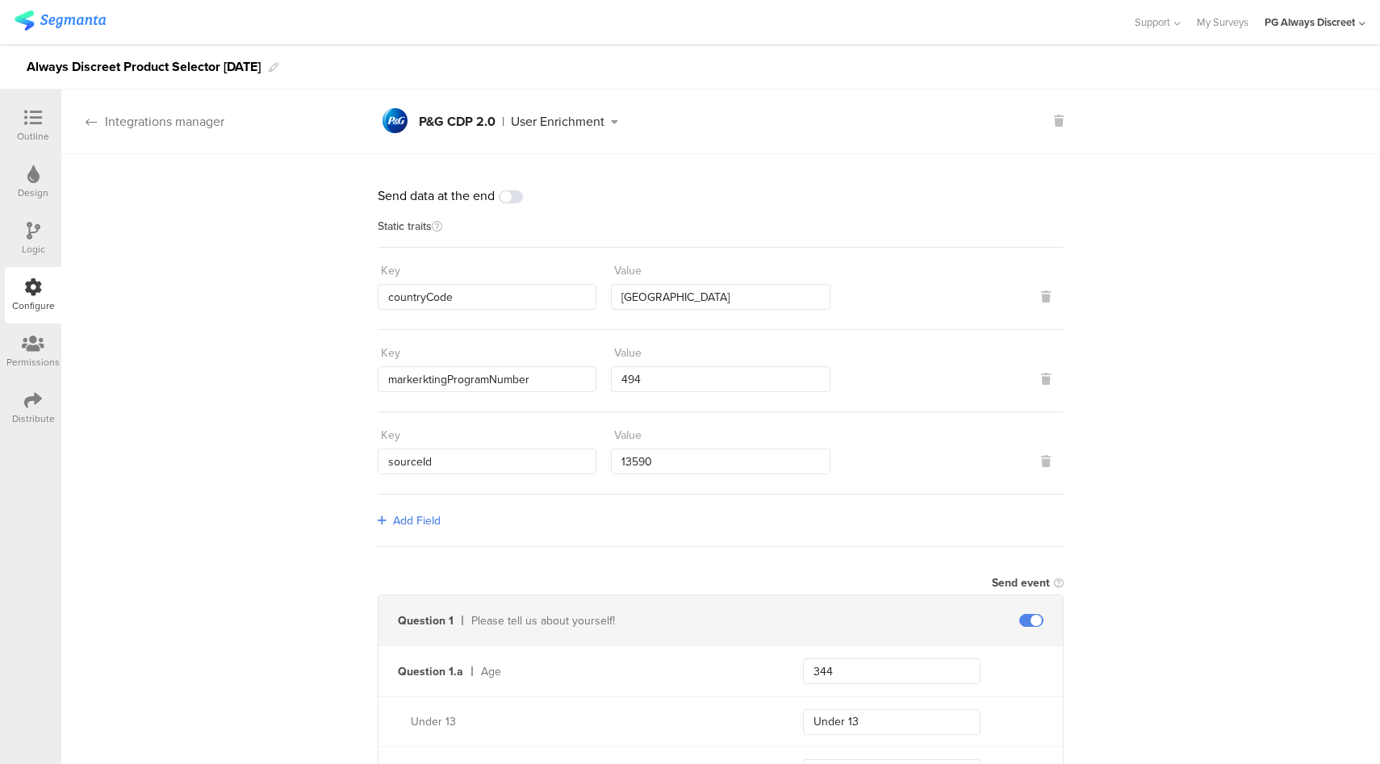
click at [169, 125] on div "Integrations manager" at bounding box center [142, 121] width 163 height 19
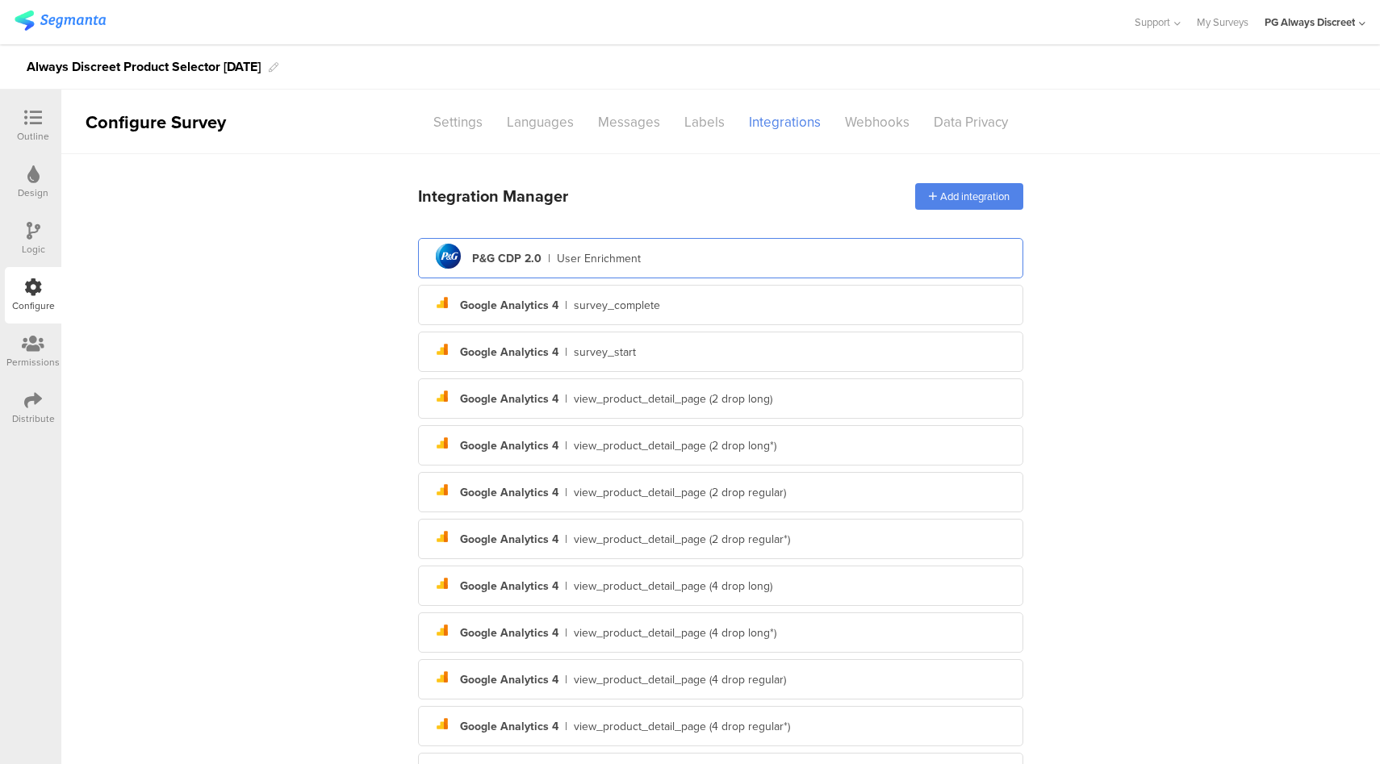
click at [633, 265] on div "pg logo P&G CDP 2.0 | User Enrichment" at bounding box center [720, 259] width 579 height 40
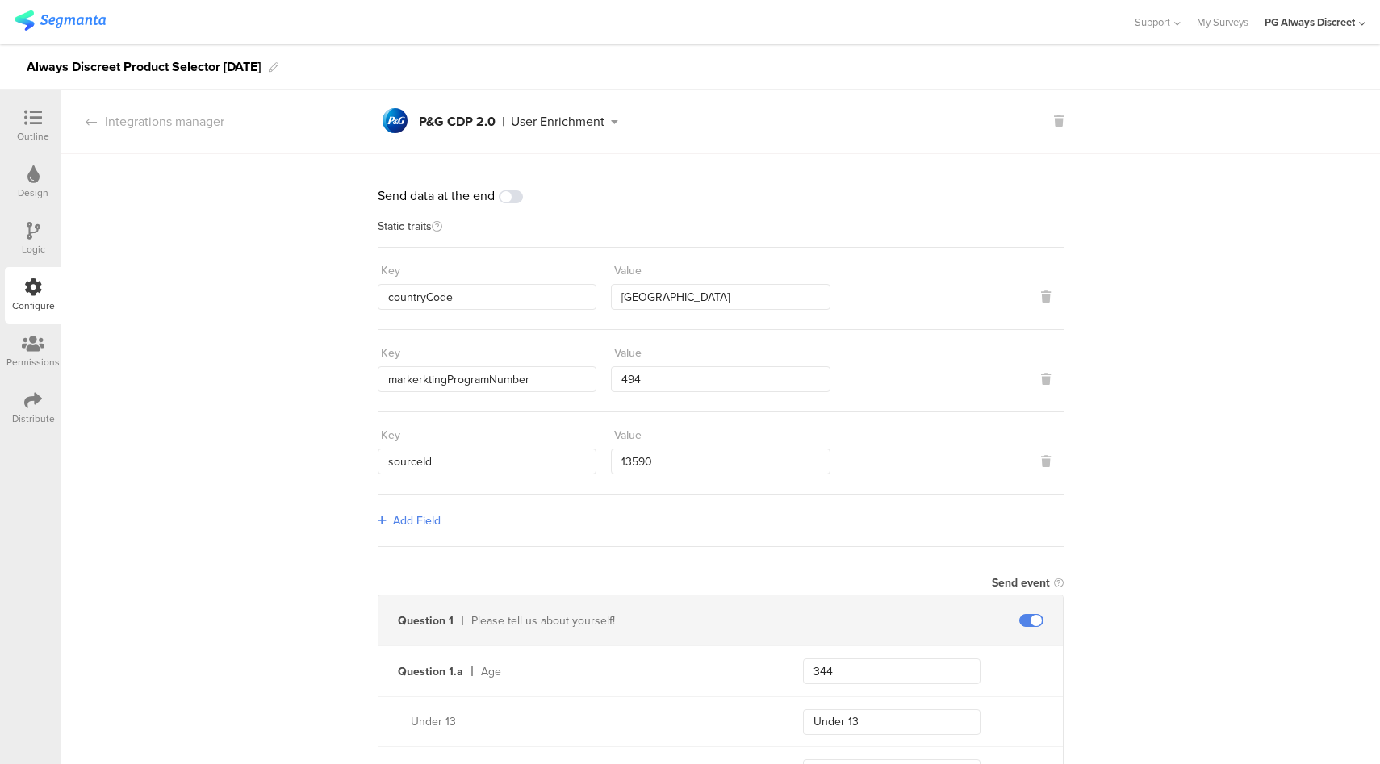
drag, startPoint x: 374, startPoint y: 198, endPoint x: 489, endPoint y: 198, distance: 115.4
click at [489, 198] on div "Send data at the end" at bounding box center [721, 195] width 686 height 19
copy div "Send data at the end"
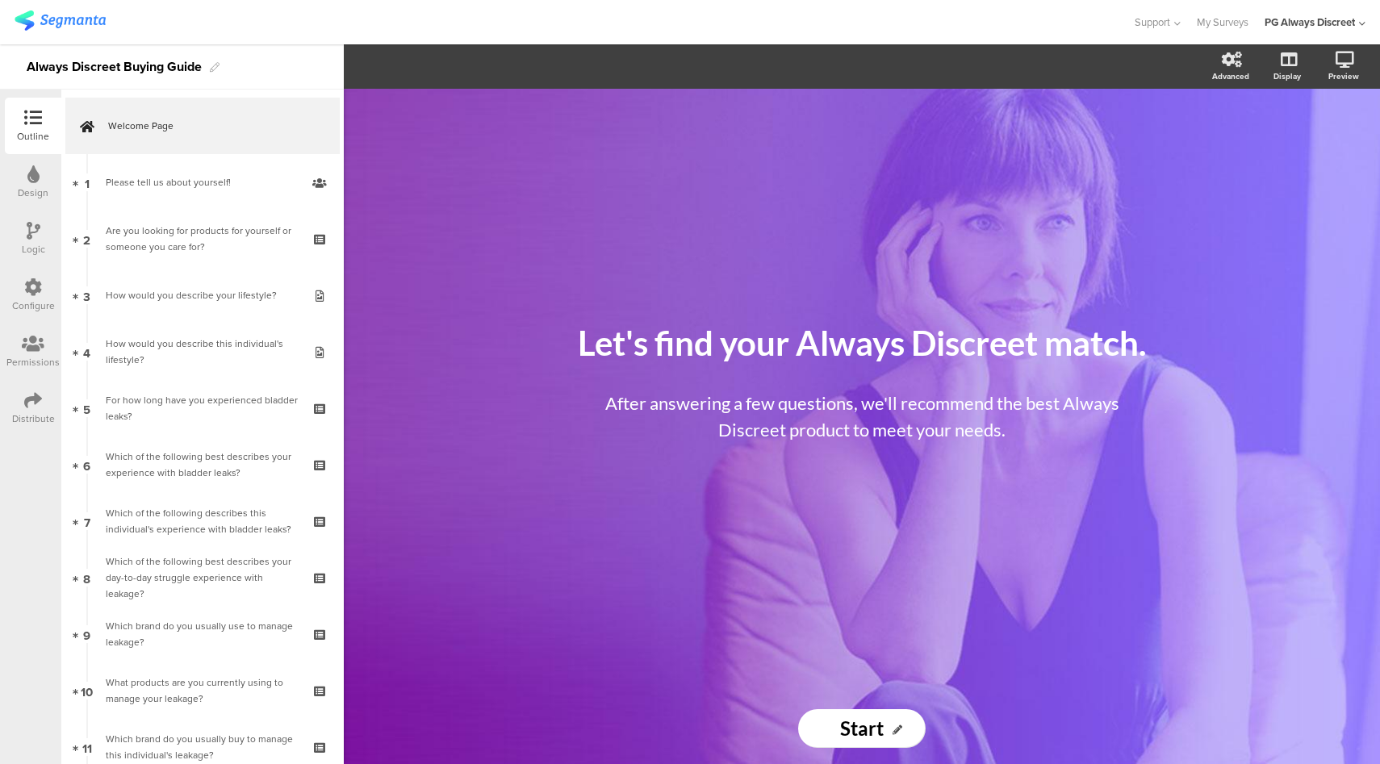
click at [33, 299] on div "Configure" at bounding box center [33, 306] width 43 height 15
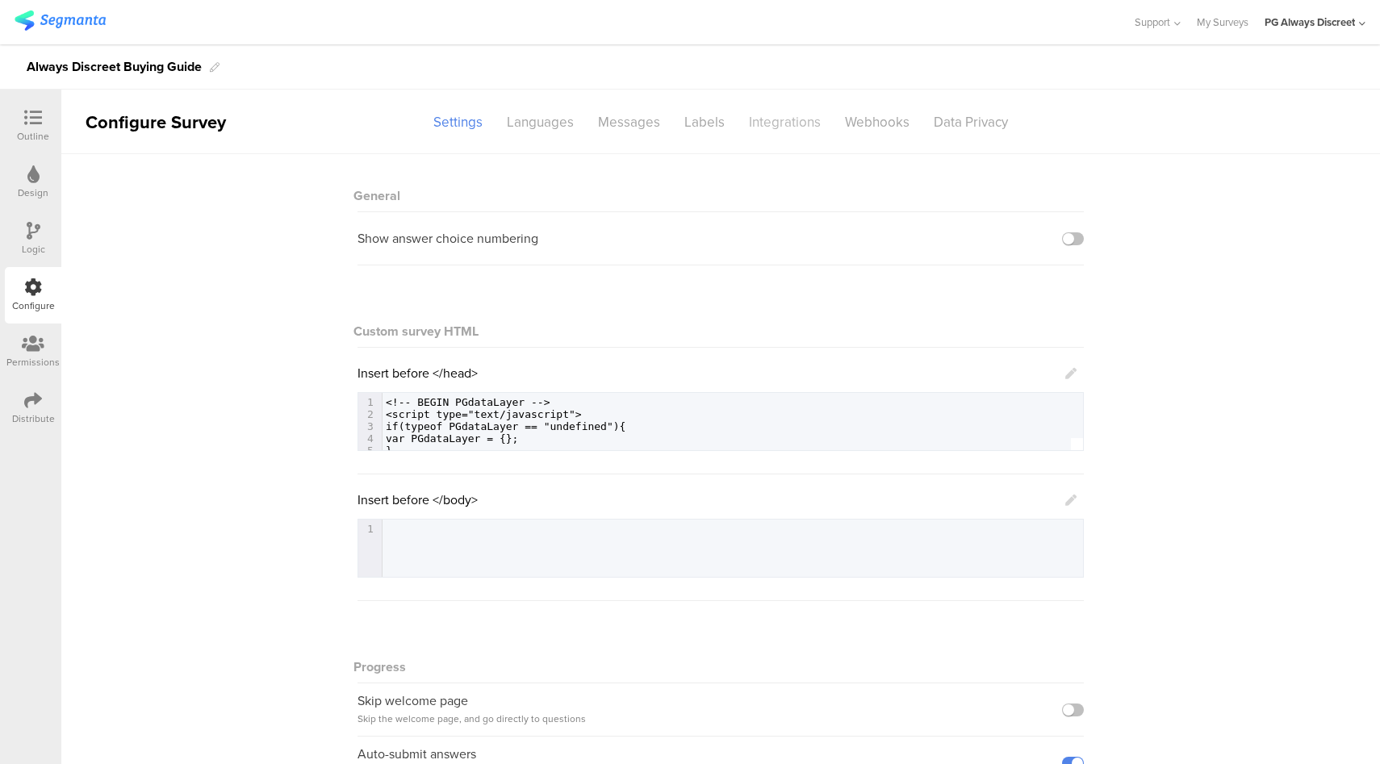
click at [796, 126] on div "Integrations" at bounding box center [785, 122] width 96 height 28
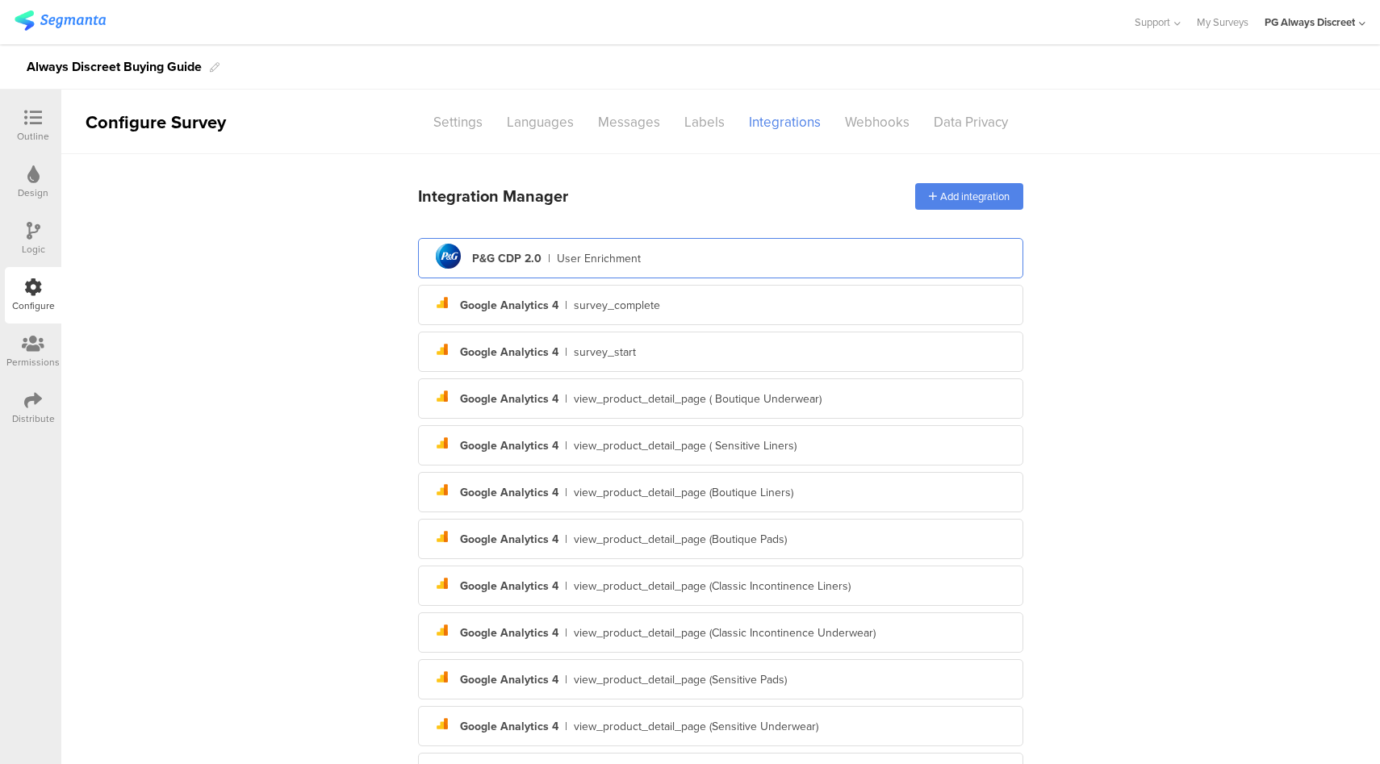
click at [645, 255] on div "pg logo P&G CDP 2.0 | User Enrichment" at bounding box center [720, 259] width 579 height 40
